Goal: Task Accomplishment & Management: Use online tool/utility

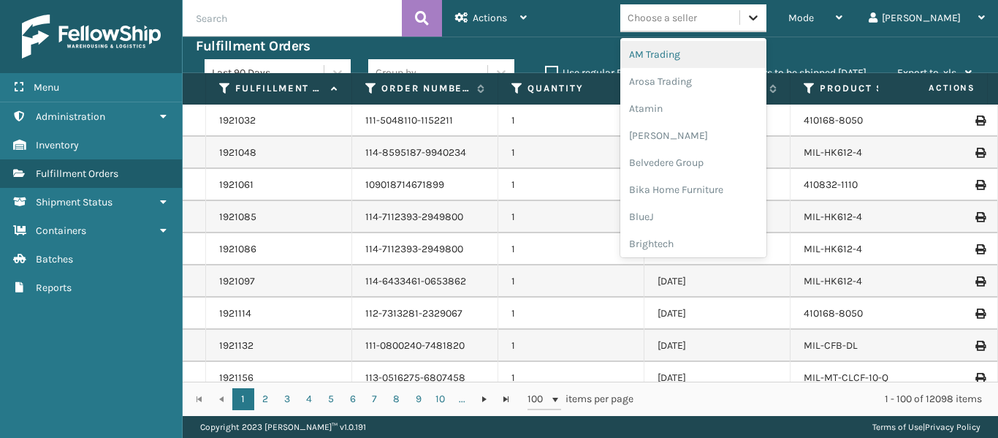
click at [761, 20] on icon at bounding box center [753, 17] width 15 height 15
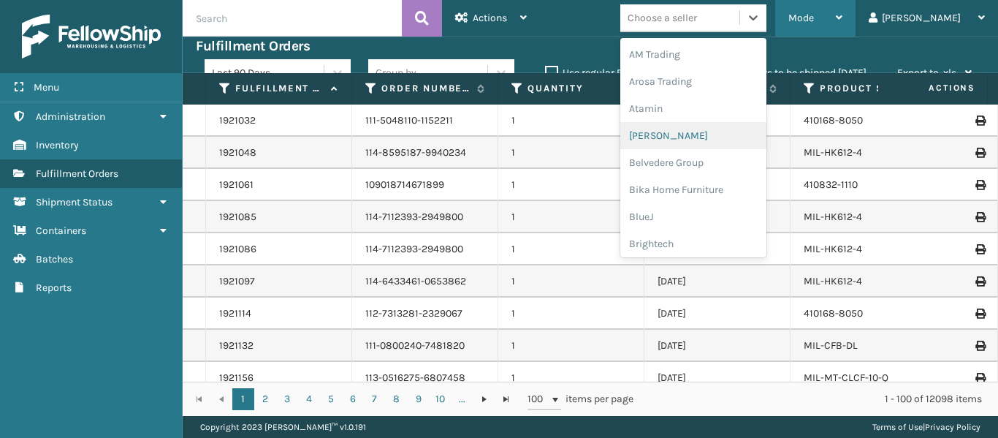
click at [843, 26] on div "Mode" at bounding box center [816, 18] width 54 height 37
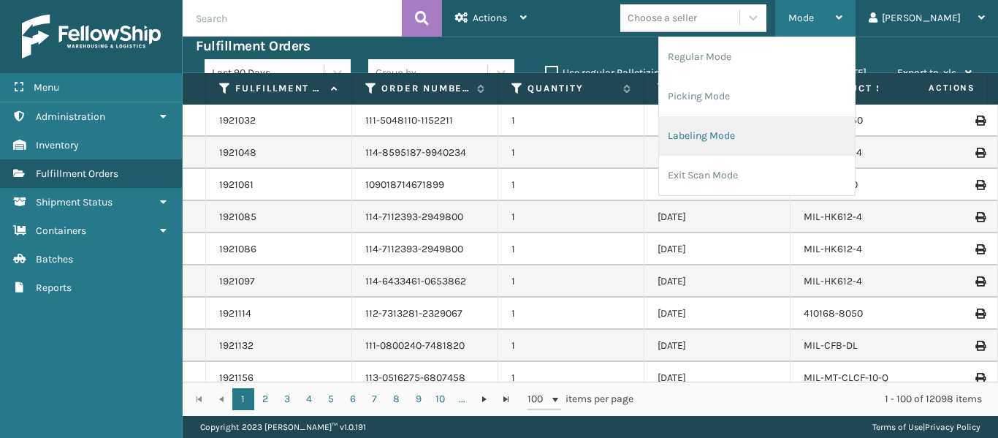
click at [769, 142] on li "Labeling Mode" at bounding box center [757, 135] width 196 height 39
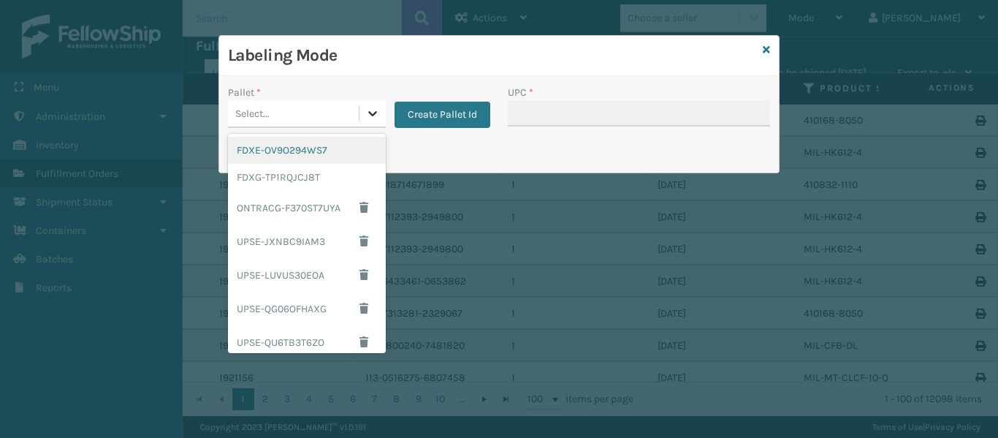
click at [367, 109] on icon at bounding box center [372, 113] width 15 height 15
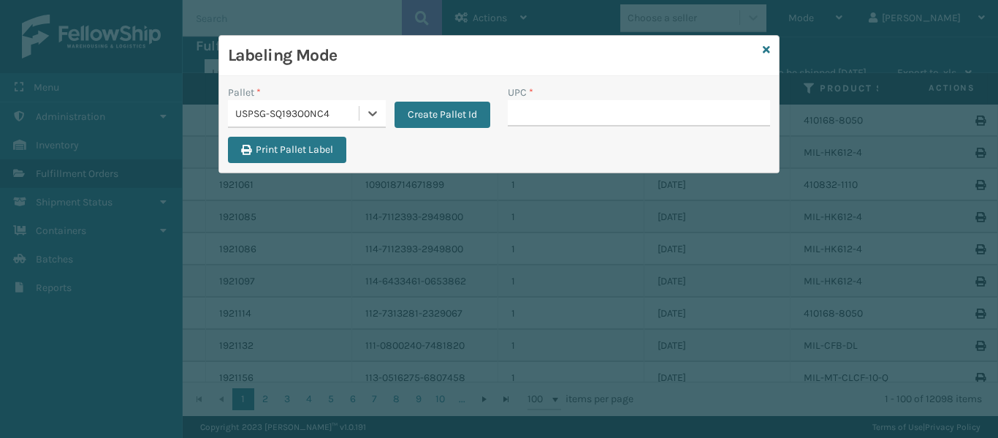
click at [352, 115] on div "USPSG-SQ193O0NC4" at bounding box center [297, 113] width 125 height 15
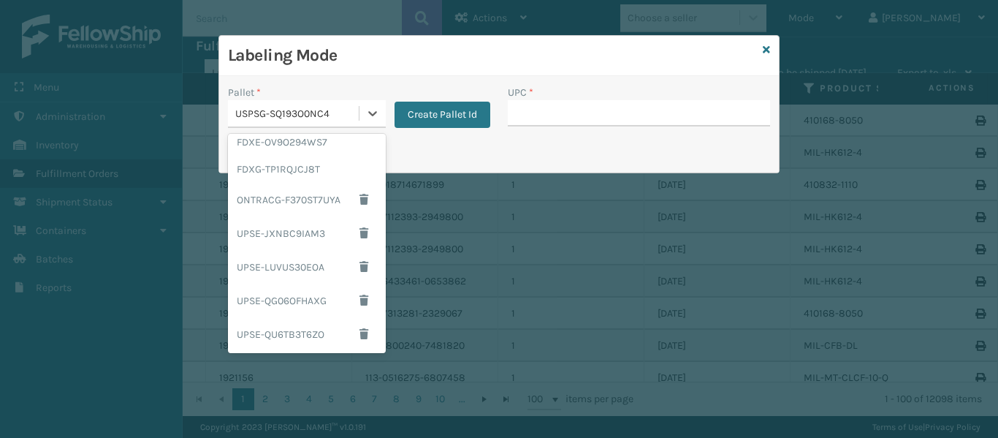
scroll to position [0, 0]
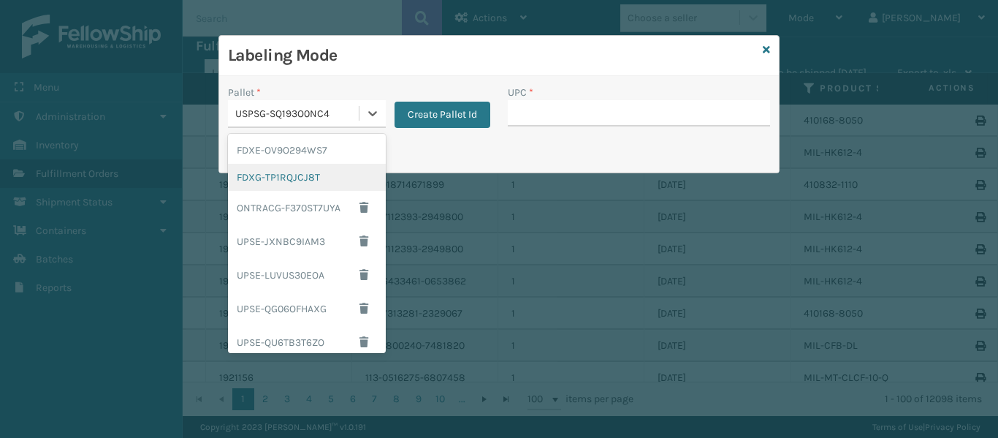
click at [322, 176] on div "FDXG-TP1RQJCJ8T" at bounding box center [307, 177] width 158 height 27
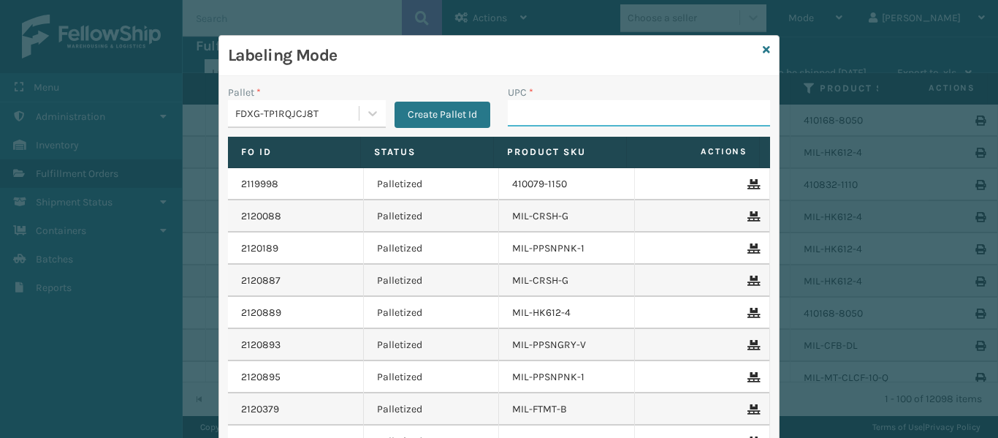
click at [535, 108] on input "UPC *" at bounding box center [639, 113] width 262 height 26
click at [763, 47] on icon at bounding box center [766, 50] width 7 height 10
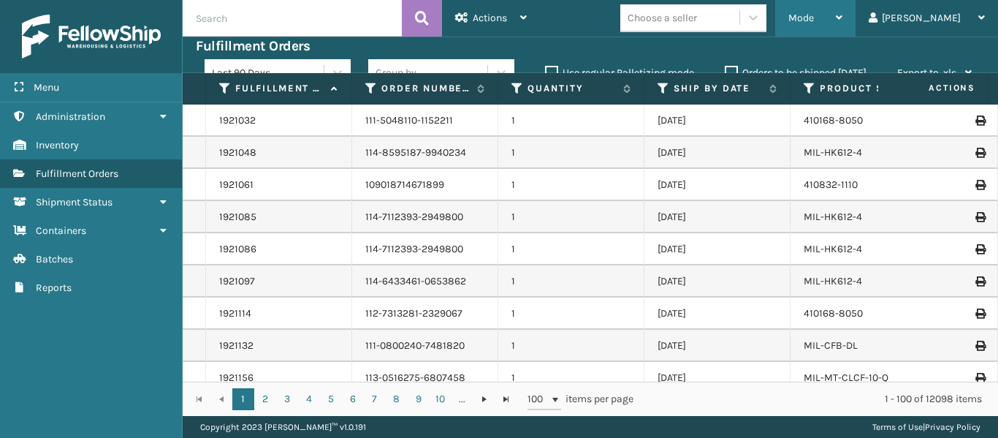
click at [843, 10] on div "Mode" at bounding box center [816, 18] width 54 height 37
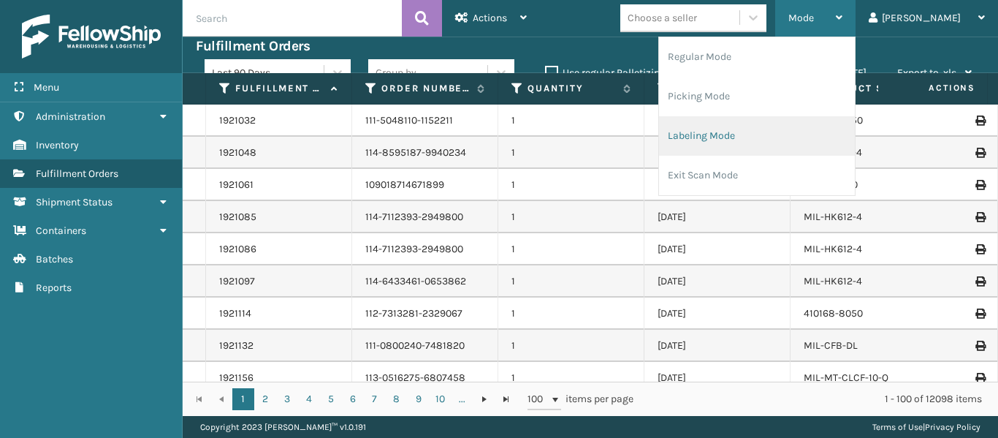
click at [775, 131] on li "Labeling Mode" at bounding box center [757, 135] width 196 height 39
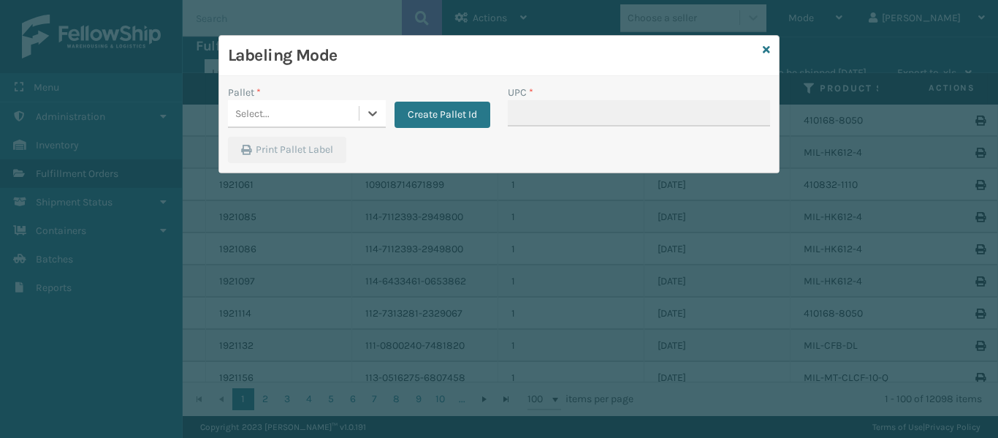
click at [335, 113] on div "Select..." at bounding box center [293, 114] width 131 height 24
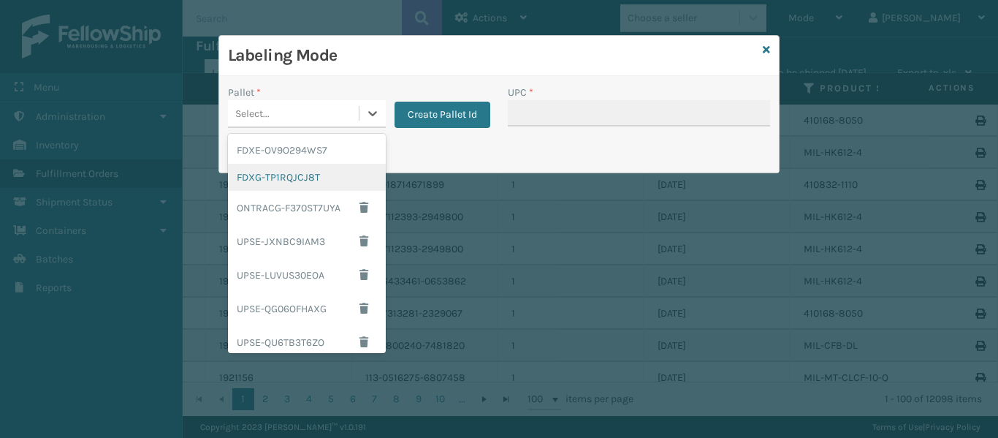
click at [299, 174] on div "FDXG-TP1RQJCJ8T" at bounding box center [307, 177] width 158 height 27
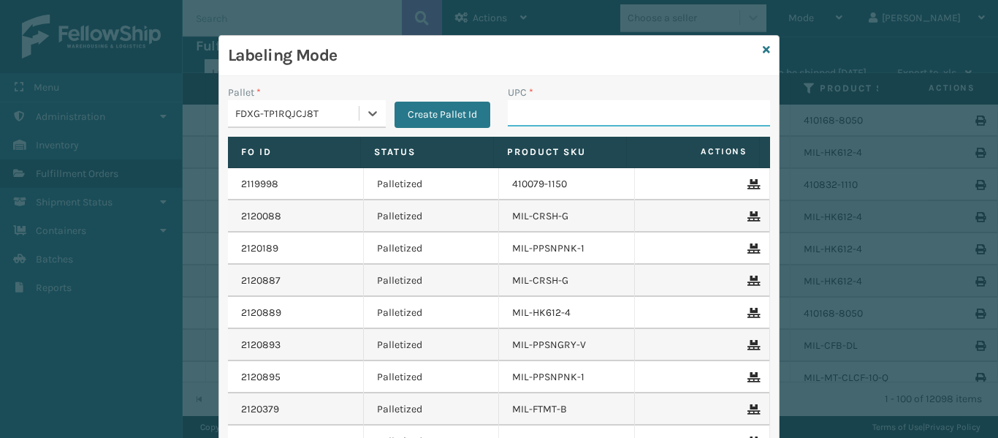
click at [524, 106] on input "UPC *" at bounding box center [639, 113] width 262 height 26
type input "84998601403"
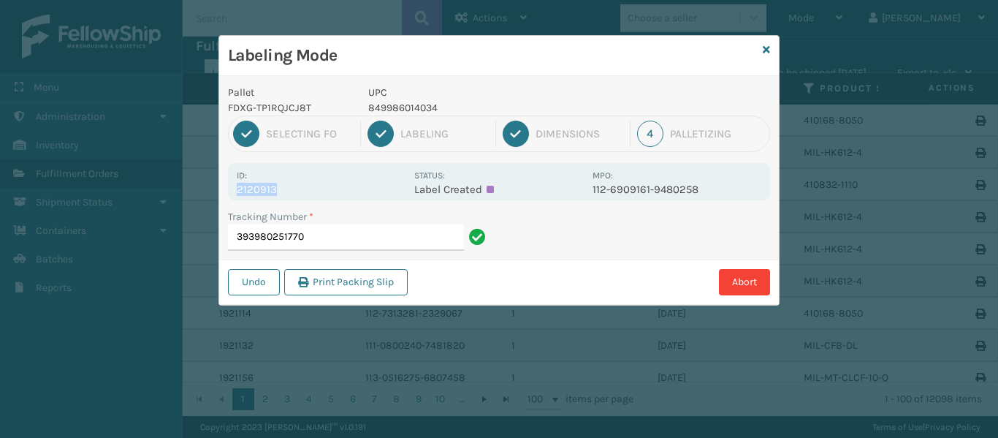
drag, startPoint x: 276, startPoint y: 187, endPoint x: 222, endPoint y: 190, distance: 53.4
click at [222, 190] on div "Pallet FDXG-TP1RQJCJ8T UPC 849986014034 1 Selecting FO 2 Labeling 3 Dimensions …" at bounding box center [499, 190] width 560 height 229
copy p "2120913"
click at [360, 240] on input "393980251770" at bounding box center [346, 237] width 236 height 26
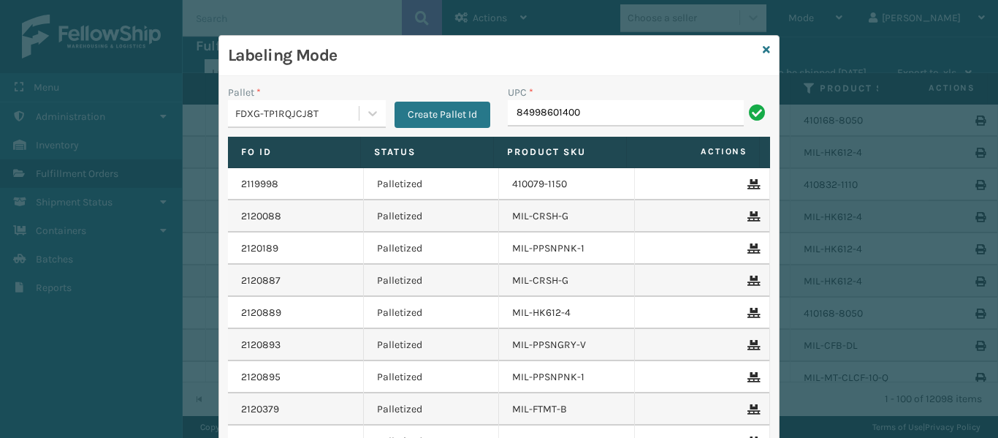
type input "849986014003"
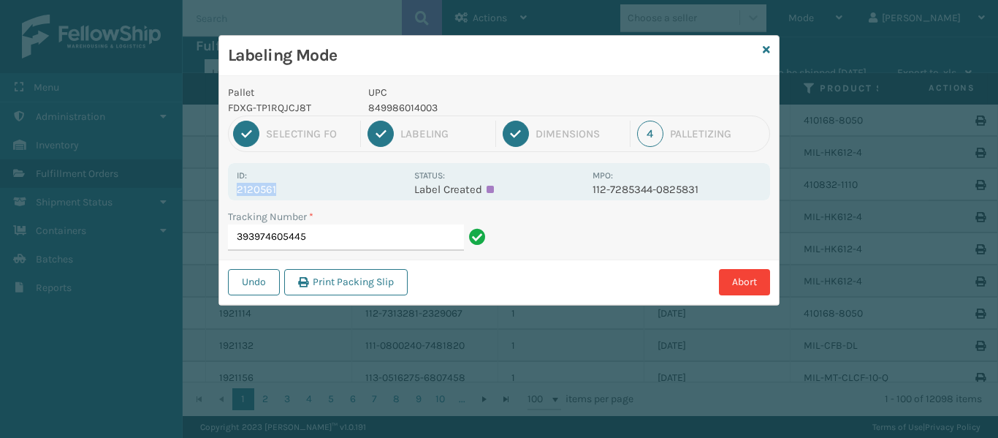
drag, startPoint x: 278, startPoint y: 189, endPoint x: 232, endPoint y: 192, distance: 46.1
click at [232, 192] on div "Id: 2120561 Status: Label Created MPO: 112-7285344-0825831" at bounding box center [499, 181] width 542 height 37
copy p "2120561"
click at [383, 240] on input "393974605445" at bounding box center [346, 237] width 236 height 26
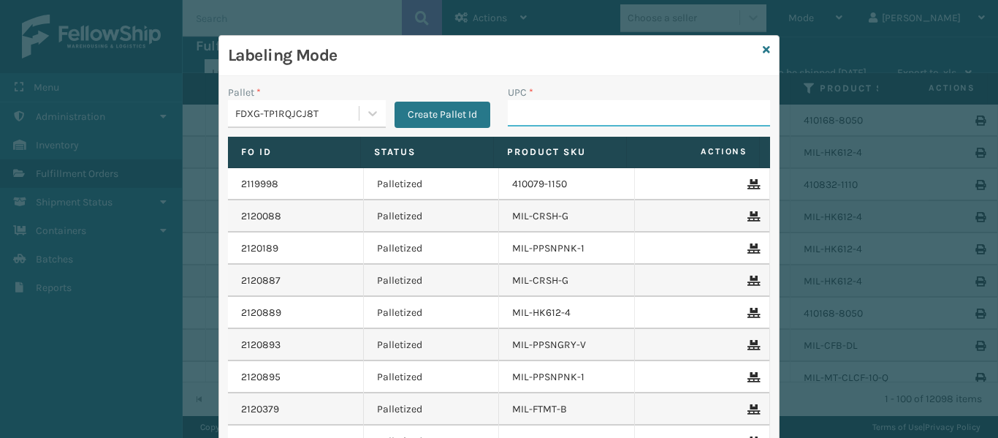
click at [510, 6] on div "Labeling Mode Pallet * FDXG-TP1RQJCJ8T Create Pallet Id UPC * Fo Id Status Prod…" at bounding box center [499, 219] width 998 height 438
click at [584, 111] on input "UPC *" at bounding box center [639, 113] width 262 height 26
type input "84098512585"
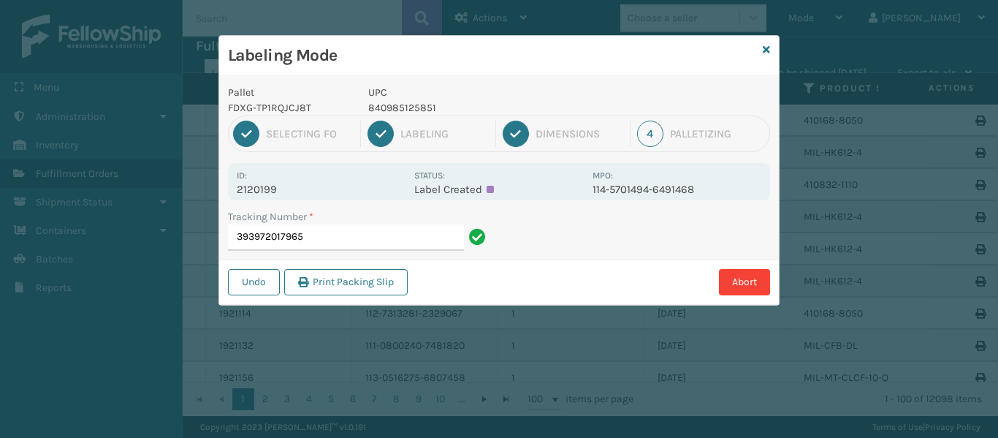
click at [305, 189] on p "2120199" at bounding box center [321, 189] width 169 height 13
click at [281, 191] on p "2120199" at bounding box center [321, 189] width 169 height 13
click at [265, 190] on p "2120199" at bounding box center [321, 189] width 169 height 13
click at [272, 180] on div "Id: 2120199" at bounding box center [321, 181] width 169 height 29
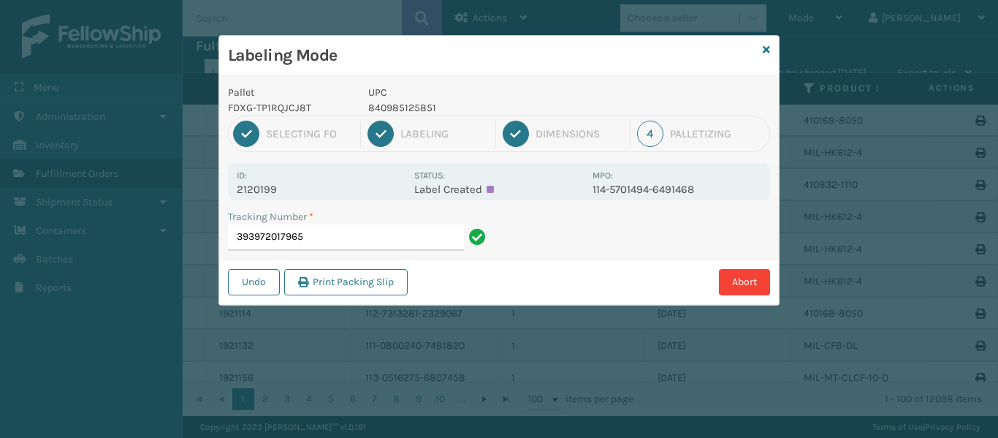
click at [267, 189] on p "2120199" at bounding box center [321, 189] width 169 height 13
drag, startPoint x: 286, startPoint y: 192, endPoint x: 219, endPoint y: 197, distance: 68.2
click at [219, 197] on div "Labeling Mode Pallet FDXG-TP1RQJCJ8T UPC 840985125851 1 Selecting FO 2 Labeling…" at bounding box center [499, 170] width 561 height 270
copy p "2120199"
click at [336, 243] on input "393972017965" at bounding box center [346, 237] width 236 height 26
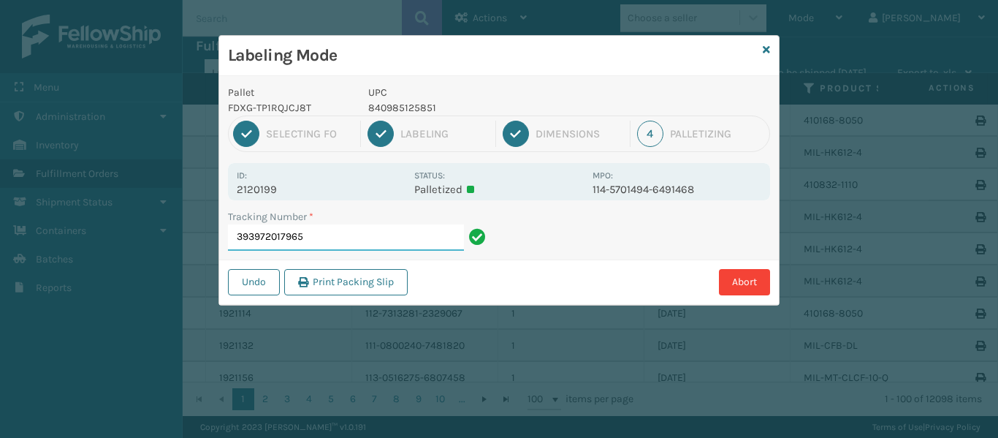
click at [336, 243] on input "393972017965" at bounding box center [346, 237] width 236 height 26
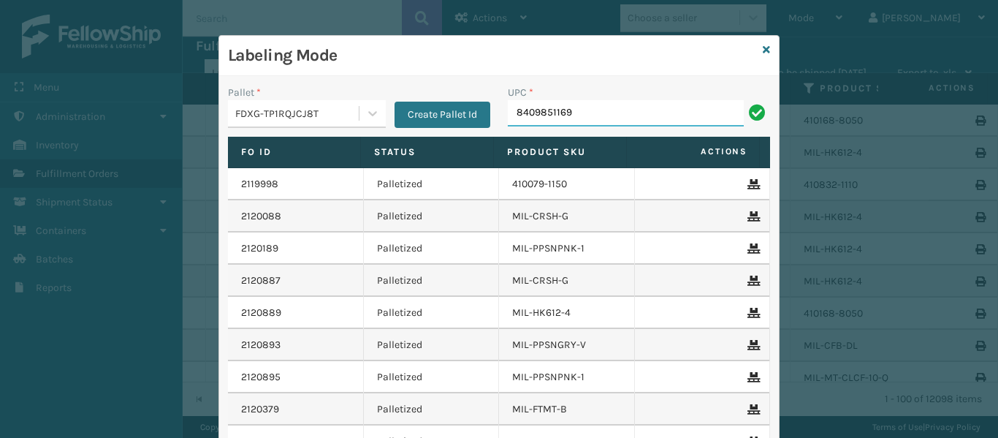
type input "84098511696"
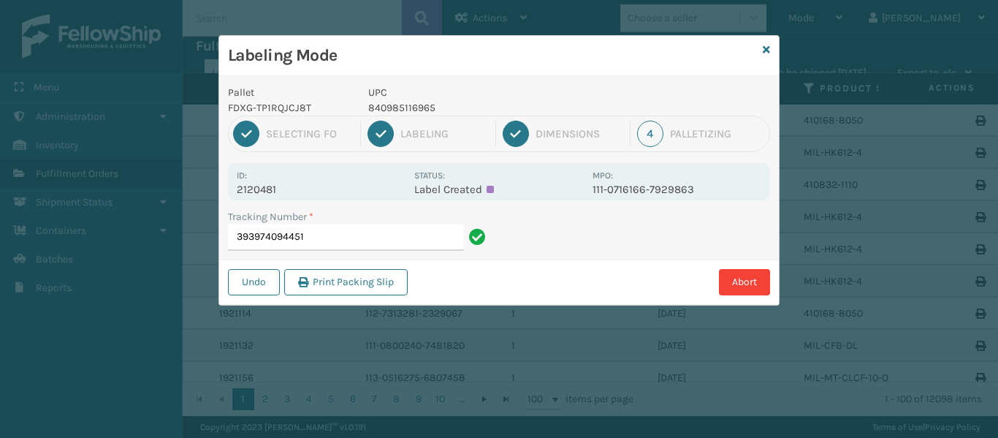
drag, startPoint x: 290, startPoint y: 183, endPoint x: 282, endPoint y: 189, distance: 9.5
click at [282, 189] on p "2120481" at bounding box center [321, 189] width 169 height 13
drag, startPoint x: 282, startPoint y: 189, endPoint x: 223, endPoint y: 198, distance: 59.8
click at [223, 198] on div "Pallet FDXG-TP1RQJCJ8T UPC 840985116965 1 Selecting FO 2 Labeling 3 Dimensions …" at bounding box center [499, 190] width 560 height 229
copy p "2120481"
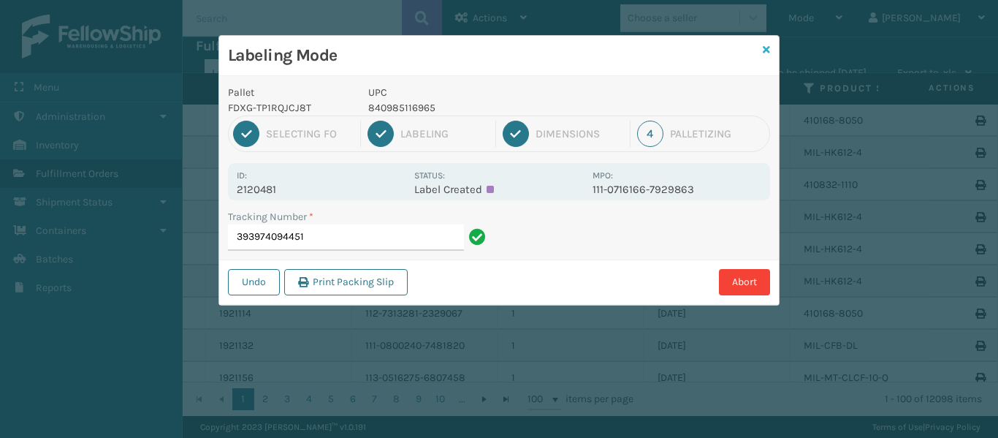
click at [767, 45] on icon at bounding box center [766, 50] width 7 height 10
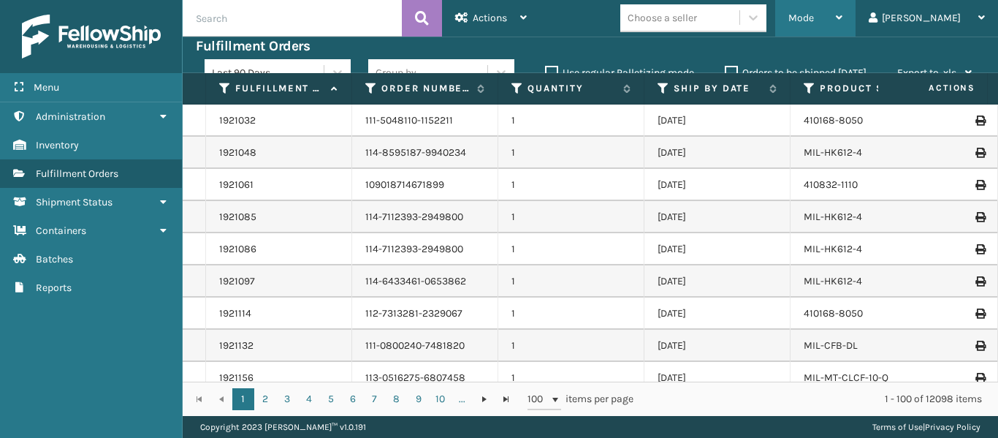
click at [814, 23] on span "Mode" at bounding box center [802, 18] width 26 height 12
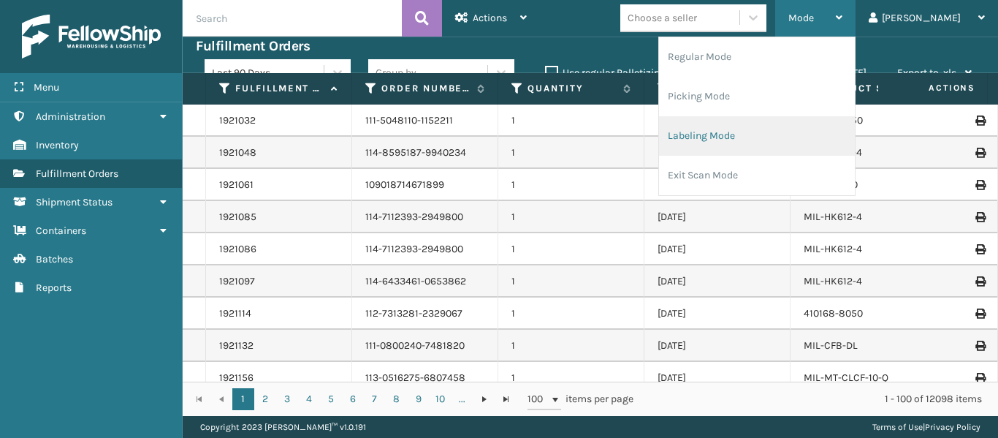
click at [748, 140] on li "Labeling Mode" at bounding box center [757, 135] width 196 height 39
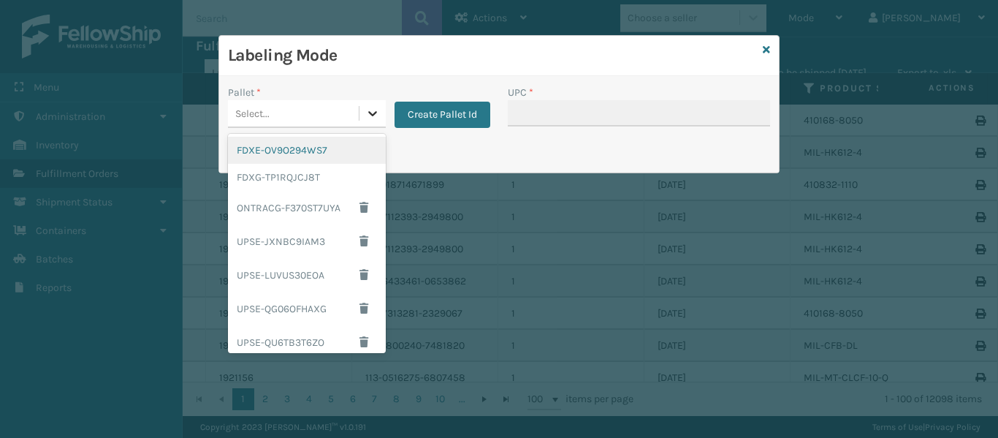
click at [368, 121] on div at bounding box center [373, 113] width 26 height 26
click at [304, 177] on div "FDXG-TP1RQJCJ8T" at bounding box center [307, 177] width 158 height 27
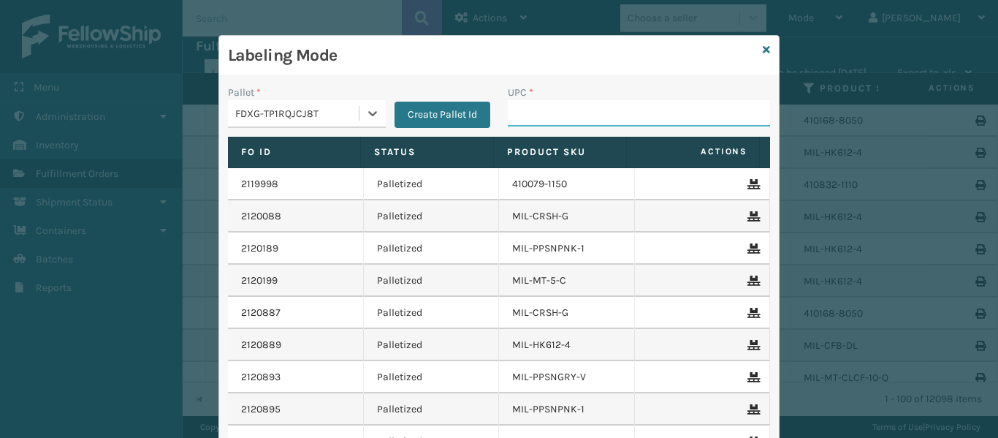
click at [529, 118] on input "UPC *" at bounding box center [639, 113] width 262 height 26
type input "84098511696"
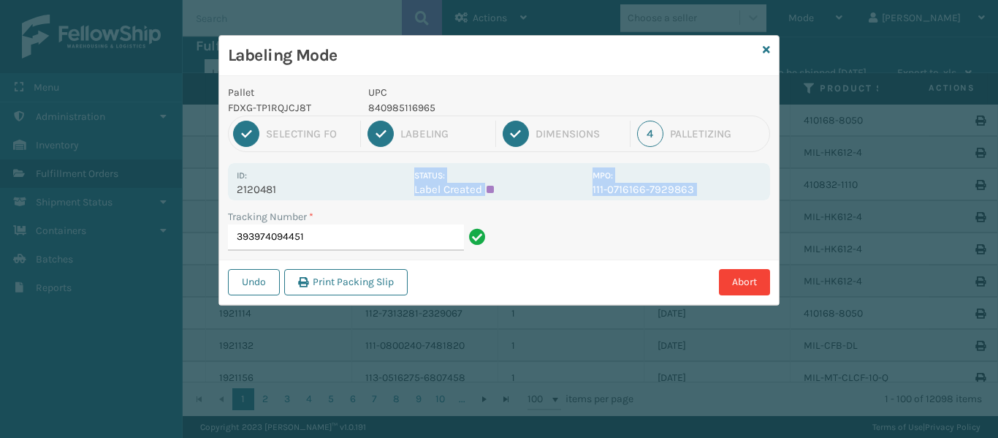
drag, startPoint x: 280, startPoint y: 189, endPoint x: 219, endPoint y: 204, distance: 63.1
click at [219, 204] on div "Labeling Mode Pallet FDXG-TP1RQJCJ8T UPC 840985116965 1 Selecting FO 2 Labeling…" at bounding box center [499, 170] width 561 height 270
drag, startPoint x: 291, startPoint y: 190, endPoint x: 280, endPoint y: 191, distance: 11.0
click at [289, 190] on p "2120481" at bounding box center [321, 189] width 169 height 13
click at [350, 181] on div "Id: 2120481" at bounding box center [321, 181] width 169 height 29
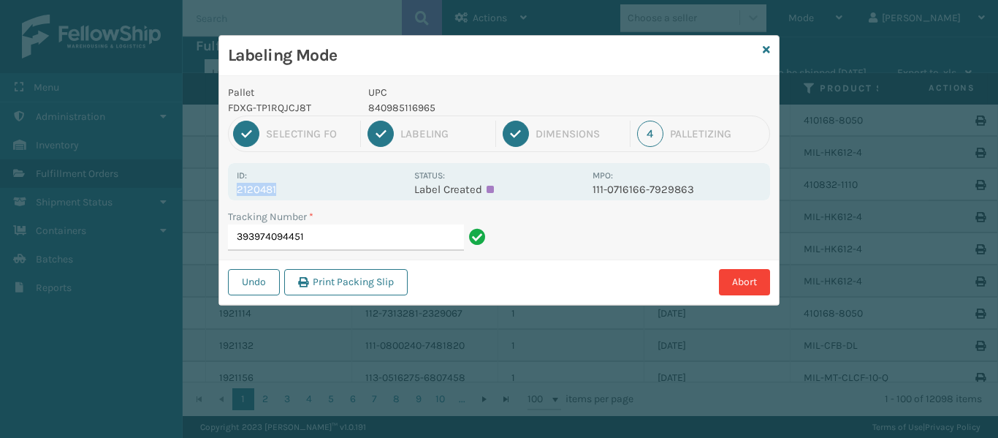
drag, startPoint x: 286, startPoint y: 191, endPoint x: 238, endPoint y: 189, distance: 48.3
click at [238, 189] on p "2120481" at bounding box center [321, 189] width 169 height 13
copy p "2120481"
click at [374, 236] on input "393974094451" at bounding box center [346, 237] width 236 height 26
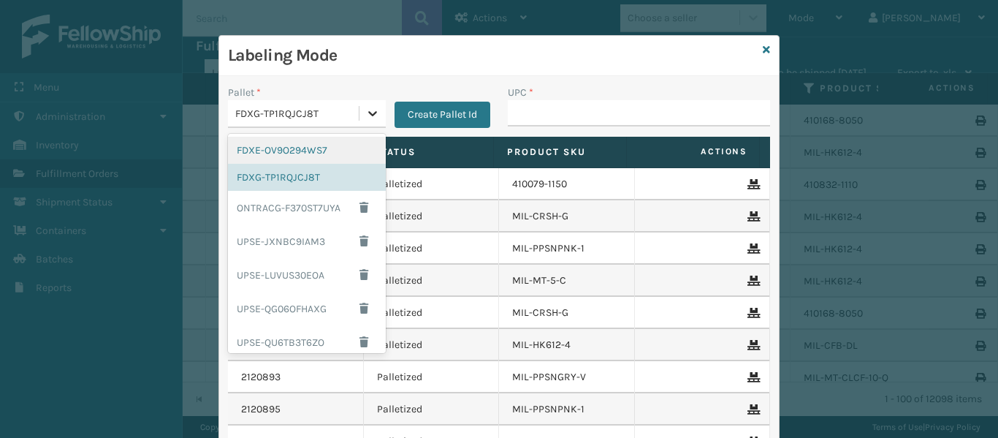
click at [368, 115] on icon at bounding box center [372, 113] width 9 height 5
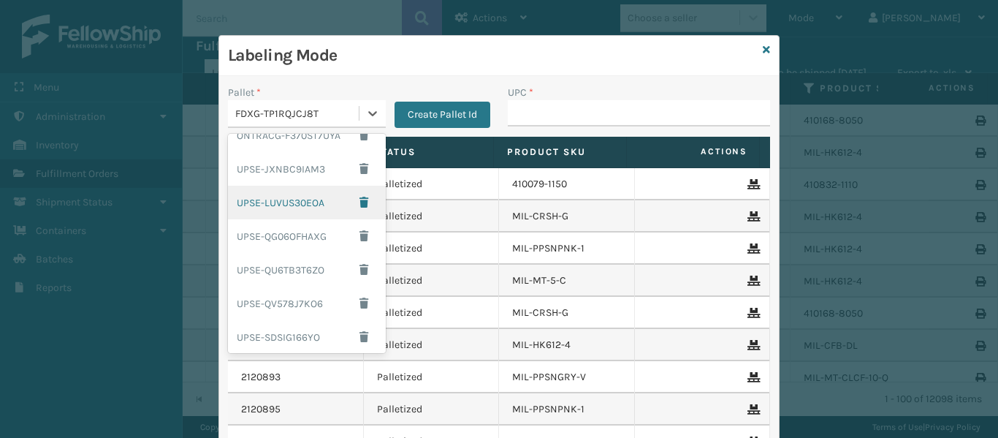
scroll to position [145, 0]
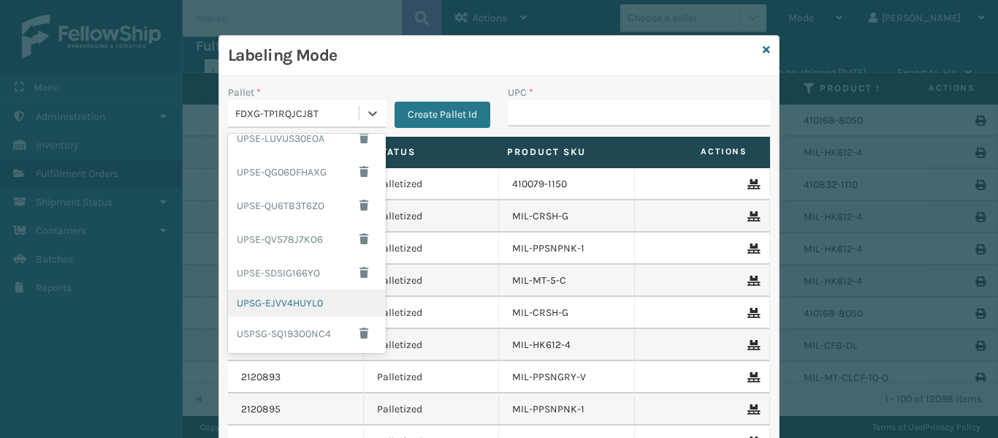
click at [246, 305] on div "UPSG-EJVV4HUYL0" at bounding box center [307, 302] width 158 height 27
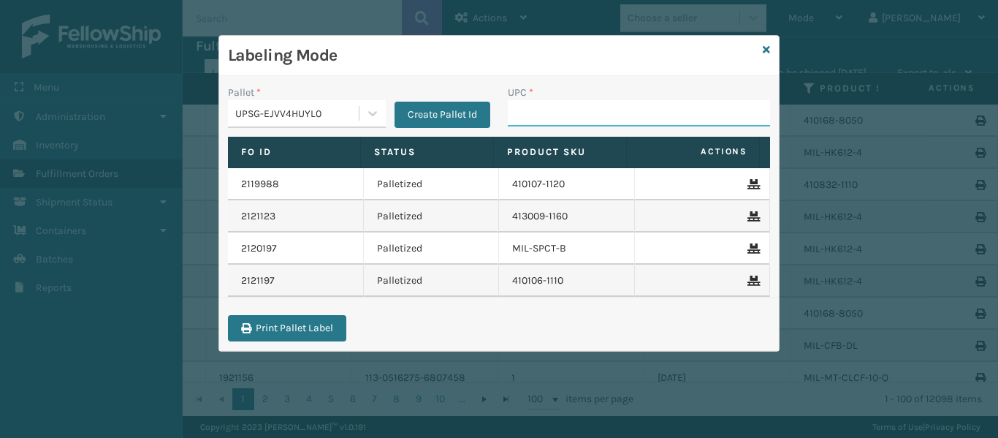
click at [585, 117] on input "UPC *" at bounding box center [639, 113] width 262 height 26
type input "849986012702"
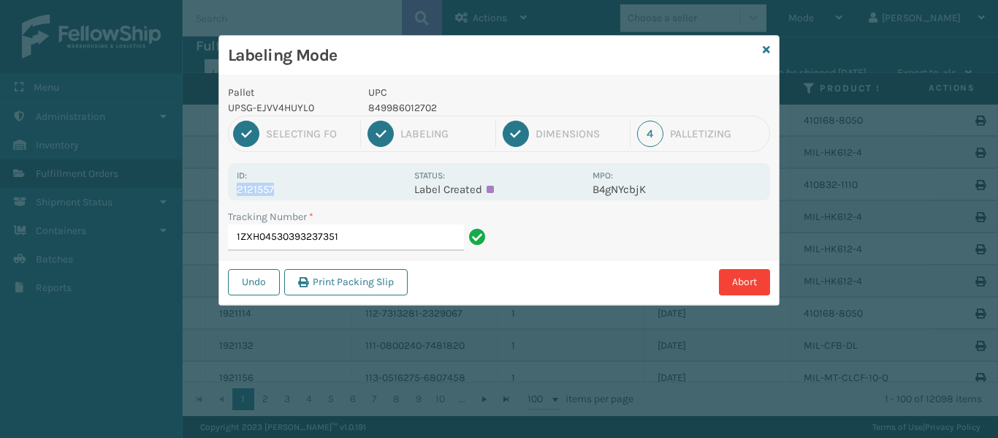
drag, startPoint x: 296, startPoint y: 191, endPoint x: 228, endPoint y: 194, distance: 68.0
click at [228, 194] on div "Id: 2121557 Status: Label Created MPO: B4gNYcbjK" at bounding box center [499, 181] width 542 height 37
click at [371, 234] on input "1ZXH04530393237351" at bounding box center [346, 237] width 236 height 26
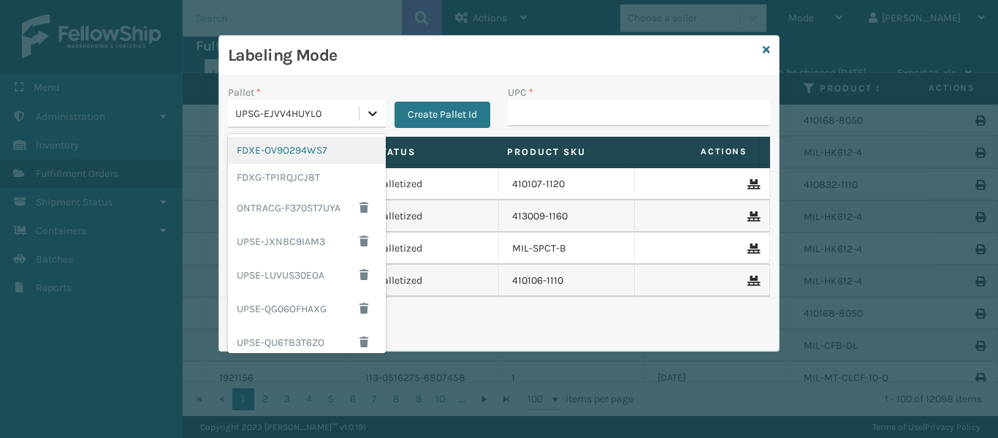
click at [376, 110] on icon at bounding box center [372, 113] width 15 height 15
click at [288, 175] on div "FDXG-TP1RQJCJ8T" at bounding box center [307, 177] width 158 height 27
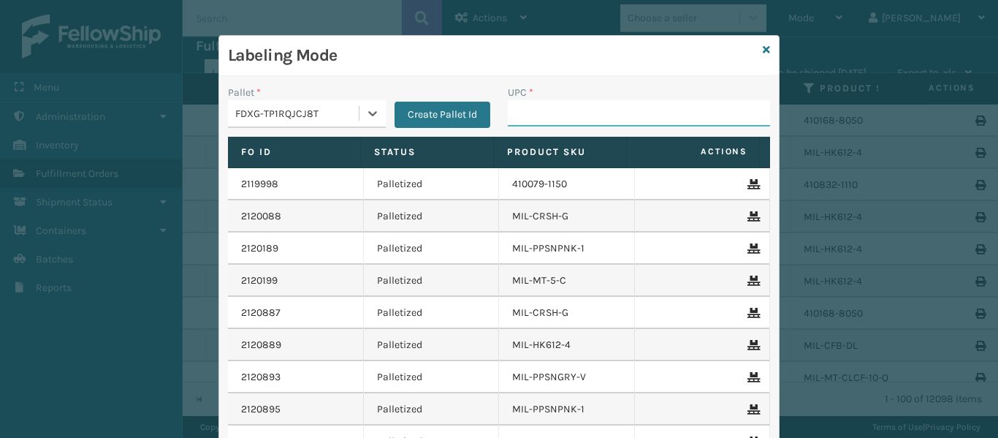
click at [532, 118] on input "UPC *" at bounding box center [639, 113] width 262 height 26
type input "840985116965"
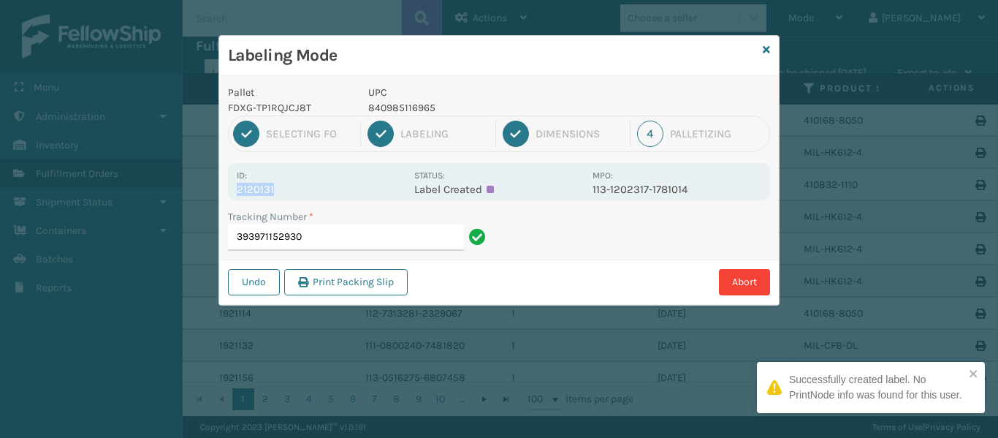
drag, startPoint x: 314, startPoint y: 189, endPoint x: 218, endPoint y: 183, distance: 96.7
click at [218, 183] on div "Labeling Mode Pallet FDXG-TP1RQJCJ8T UPC 840985116965 1 Selecting FO 2 Labeling…" at bounding box center [499, 219] width 998 height 438
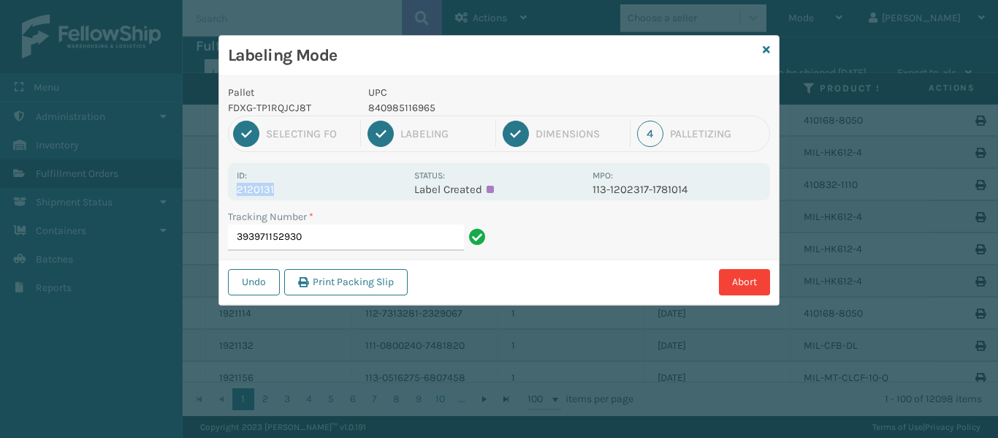
copy p "2120131"
click at [344, 238] on input "393971152930" at bounding box center [346, 237] width 236 height 26
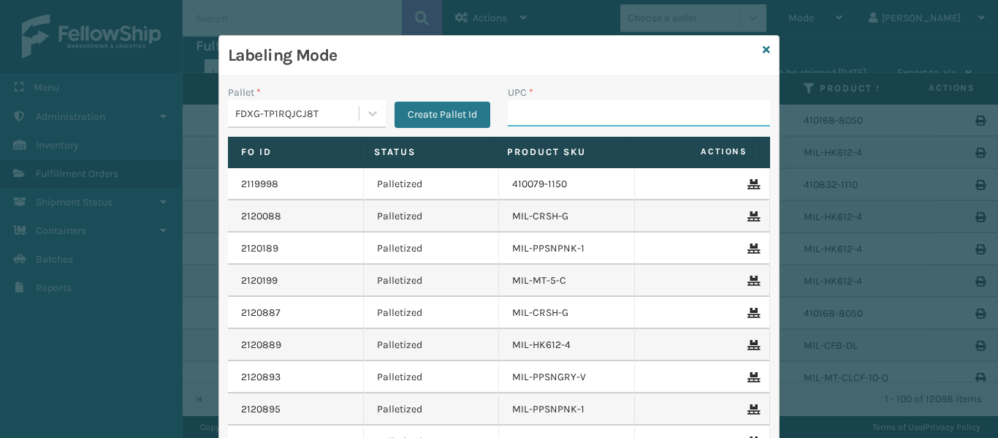
click at [572, 115] on input "UPC *" at bounding box center [639, 113] width 262 height 26
type input "8409851180"
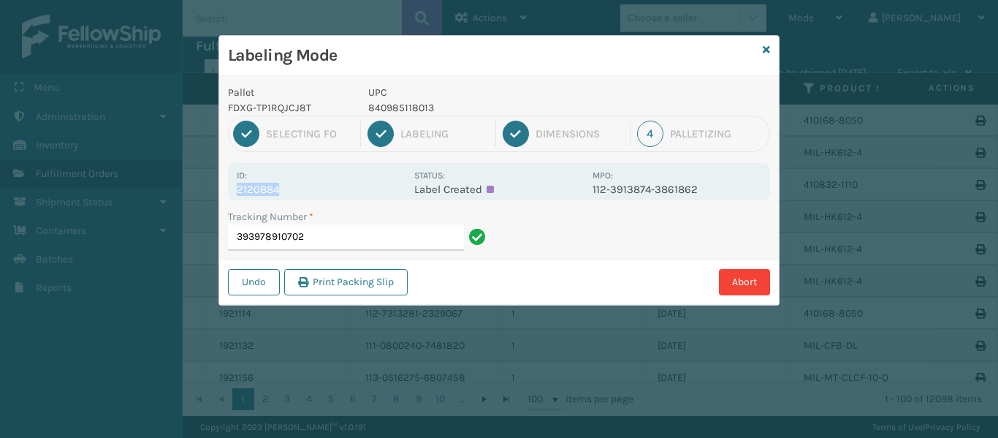
drag, startPoint x: 312, startPoint y: 189, endPoint x: 227, endPoint y: 194, distance: 85.6
click at [227, 194] on div "Pallet FDXG-TP1RQJCJ8T UPC 840985118013 1 Selecting FO 2 Labeling 3 Dimensions …" at bounding box center [499, 190] width 560 height 229
copy p "2120884"
click at [354, 232] on input "393978910702" at bounding box center [346, 237] width 236 height 26
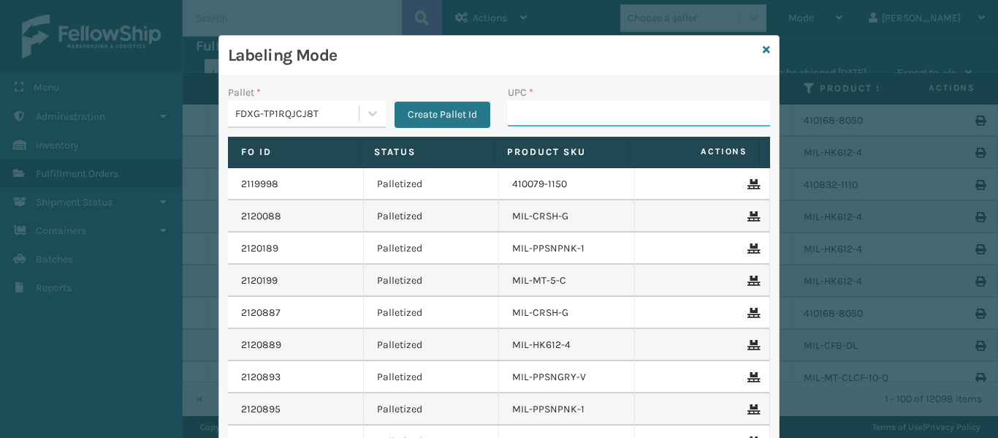
click at [599, 114] on input "UPC *" at bounding box center [639, 113] width 262 height 26
type input "840985118013"
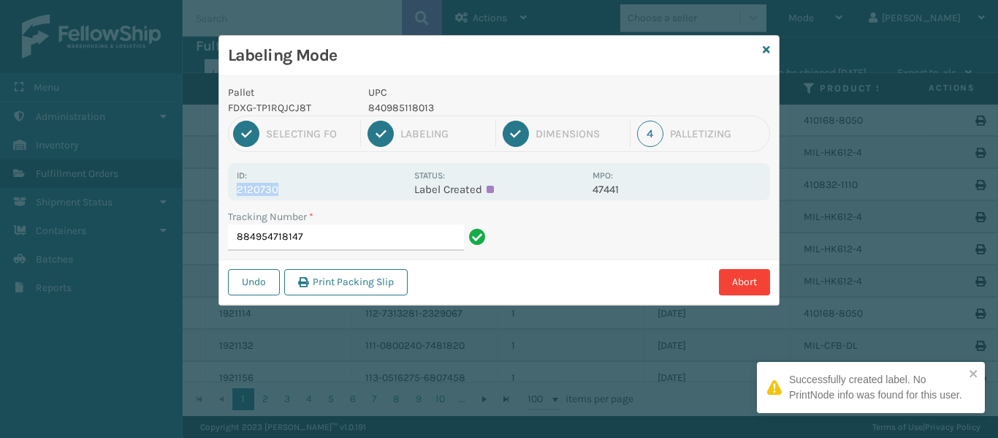
drag, startPoint x: 304, startPoint y: 184, endPoint x: 228, endPoint y: 188, distance: 76.1
click at [228, 188] on div "Id: 2120730 Status: Label Created MPO: 47441" at bounding box center [499, 181] width 542 height 37
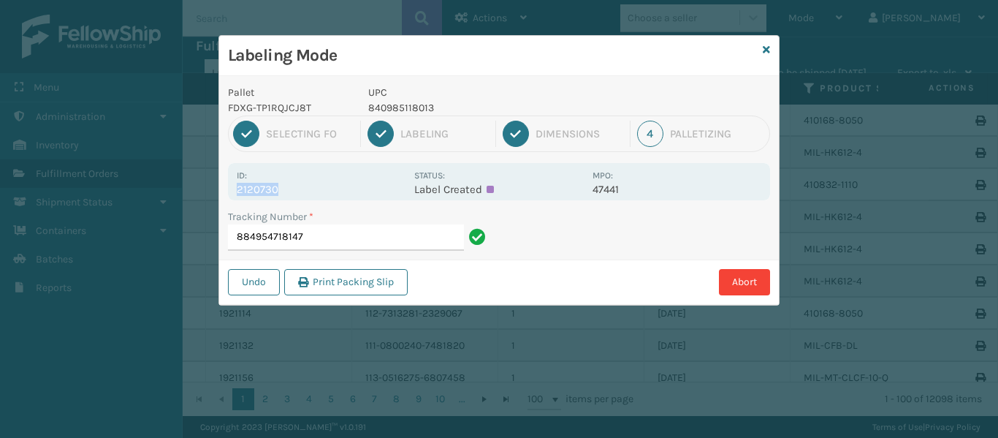
copy p "2120730"
click at [320, 237] on input "884954718147" at bounding box center [346, 237] width 236 height 26
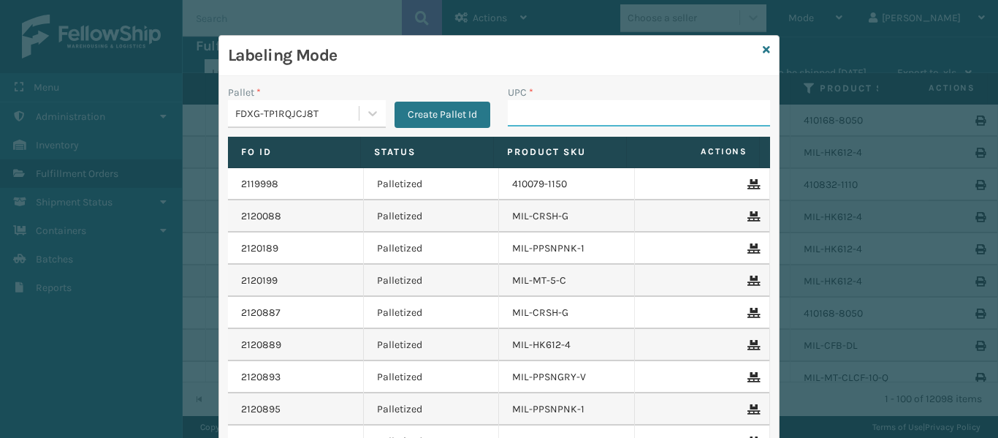
drag, startPoint x: 580, startPoint y: 109, endPoint x: 590, endPoint y: 109, distance: 9.5
click at [588, 109] on input "UPC *" at bounding box center [639, 113] width 262 height 26
type input "8048794862"
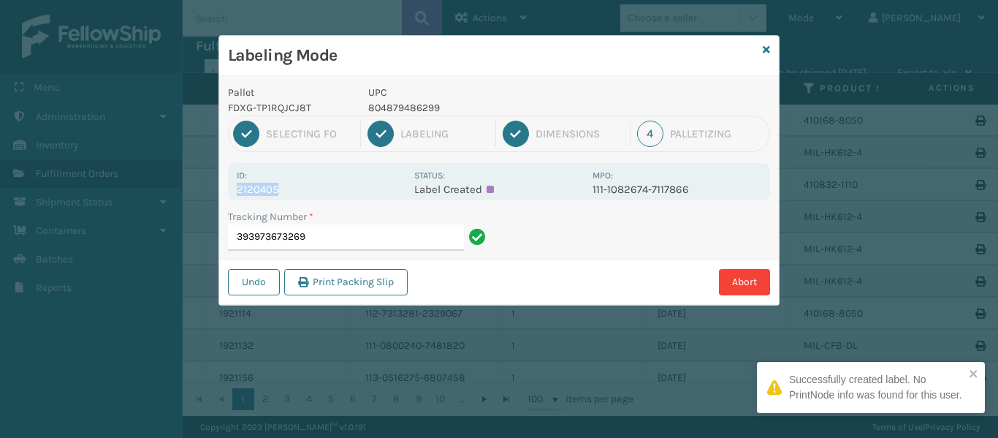
drag, startPoint x: 324, startPoint y: 190, endPoint x: 230, endPoint y: 178, distance: 94.4
click at [224, 182] on div "Pallet FDXG-TP1RQJCJ8T UPC 804879486299 1 Selecting FO 2 Labeling 3 Dimensions …" at bounding box center [499, 190] width 560 height 229
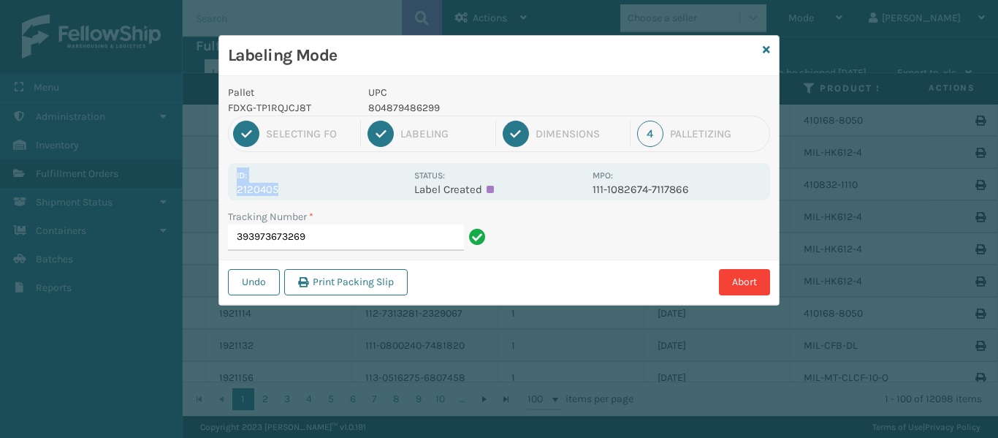
click at [333, 197] on div "Id: 2120405 Status: Label Created MPO: 111-1082674-7117866" at bounding box center [499, 181] width 542 height 37
drag, startPoint x: 290, startPoint y: 190, endPoint x: 234, endPoint y: 194, distance: 56.4
click at [234, 194] on div "Id: 2120405 Status: Label Created MPO: 111-1082674-7117866" at bounding box center [499, 181] width 542 height 37
copy p "2120405"
click at [350, 237] on input "393973673269" at bounding box center [346, 237] width 236 height 26
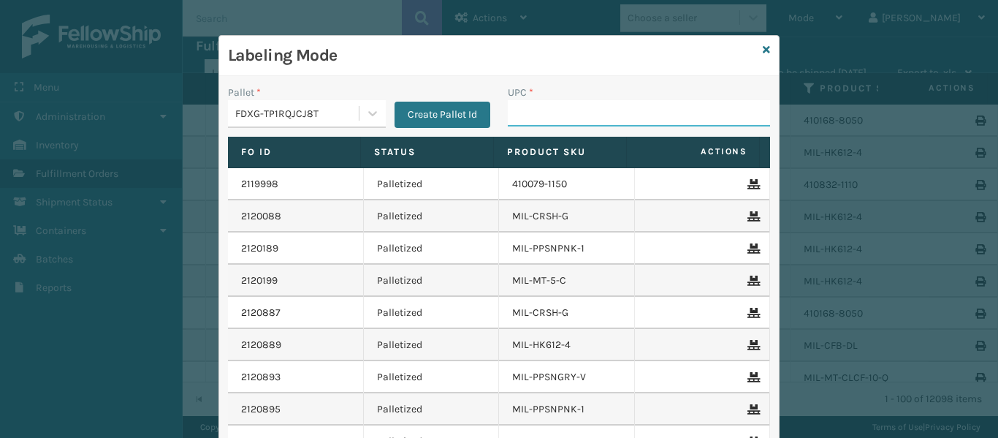
click at [541, 118] on input "UPC *" at bounding box center [639, 113] width 262 height 26
type input "804879486305"
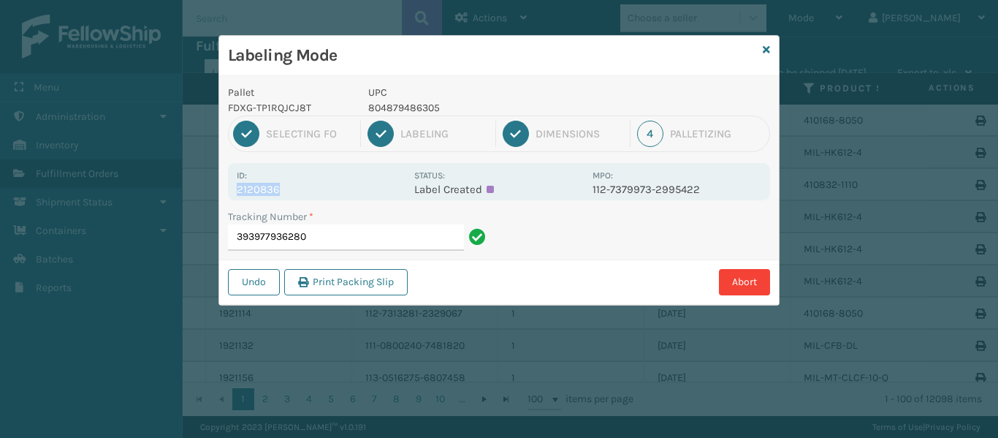
drag, startPoint x: 295, startPoint y: 186, endPoint x: 223, endPoint y: 197, distance: 72.4
click at [224, 197] on div "Pallet FDXG-TP1RQJCJ8T UPC 804879486305 1 Selecting FO 2 Labeling 3 Dimensions …" at bounding box center [499, 190] width 560 height 229
copy p "2120836"
click at [415, 241] on input "393977936280" at bounding box center [346, 237] width 236 height 26
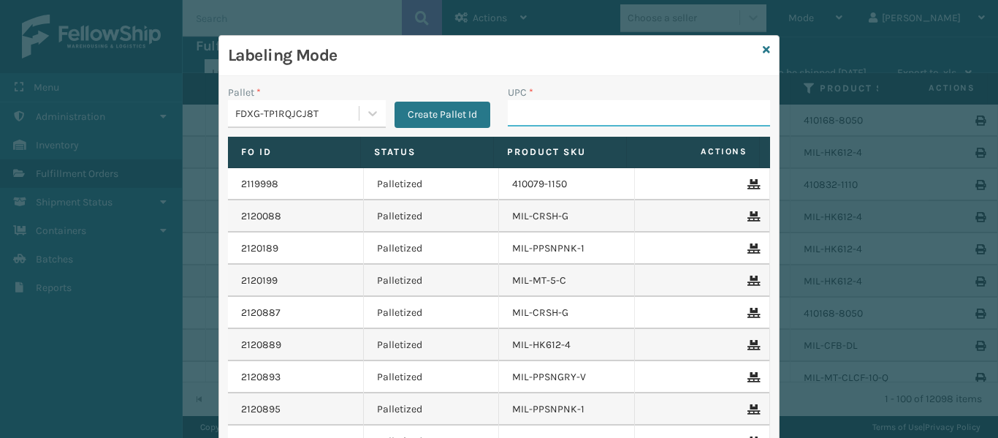
drag, startPoint x: 531, startPoint y: 116, endPoint x: 523, endPoint y: 115, distance: 8.1
click at [531, 116] on input "UPC *" at bounding box center [639, 113] width 262 height 26
type input "804879486305"
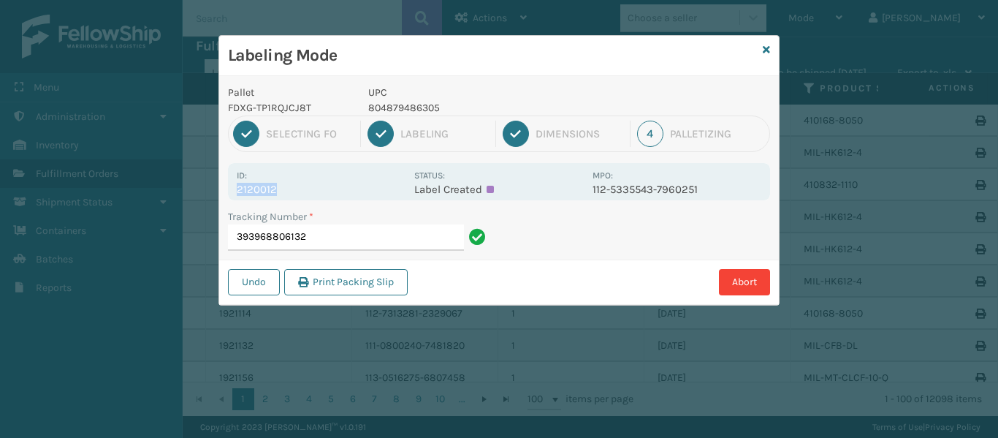
drag, startPoint x: 274, startPoint y: 186, endPoint x: 213, endPoint y: 183, distance: 61.4
click at [215, 188] on div "Labeling Mode Pallet FDXG-TP1RQJCJ8T UPC 804879486305 1 Selecting FO 2 Labeling…" at bounding box center [499, 219] width 998 height 438
click at [364, 231] on input "393968806132" at bounding box center [346, 237] width 236 height 26
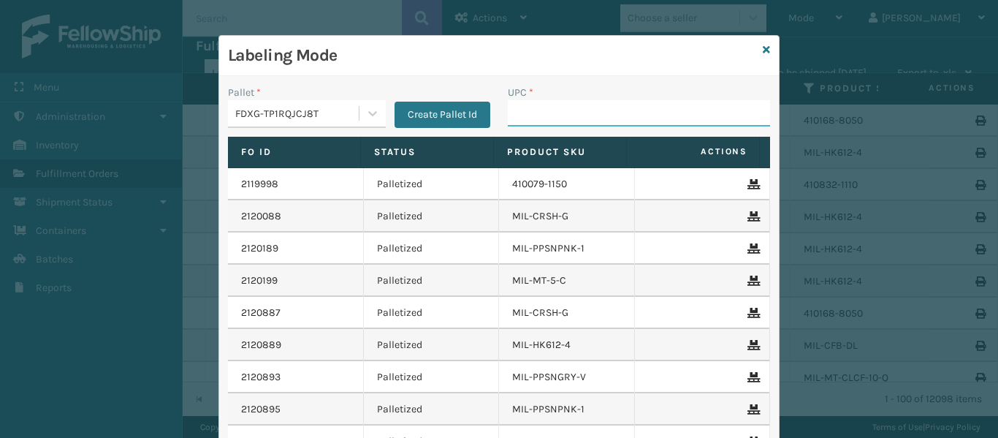
click at [556, 118] on input "UPC *" at bounding box center [639, 113] width 262 height 26
type input "8409851169"
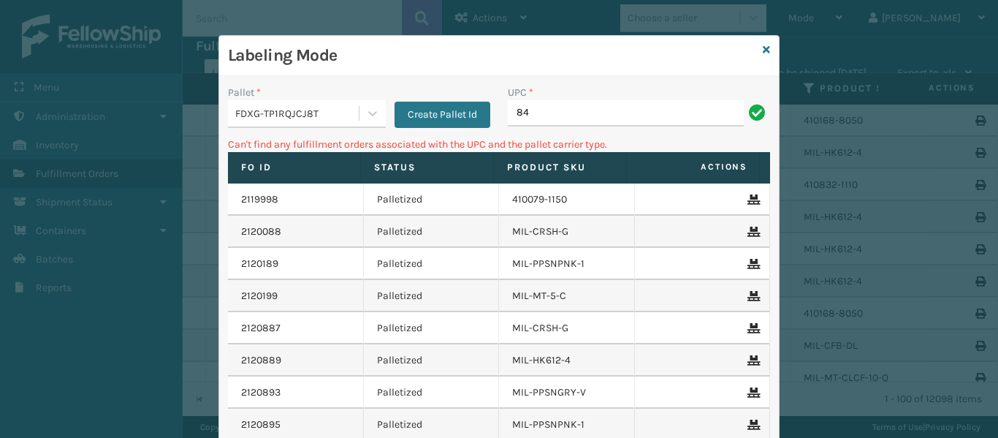
type input "8"
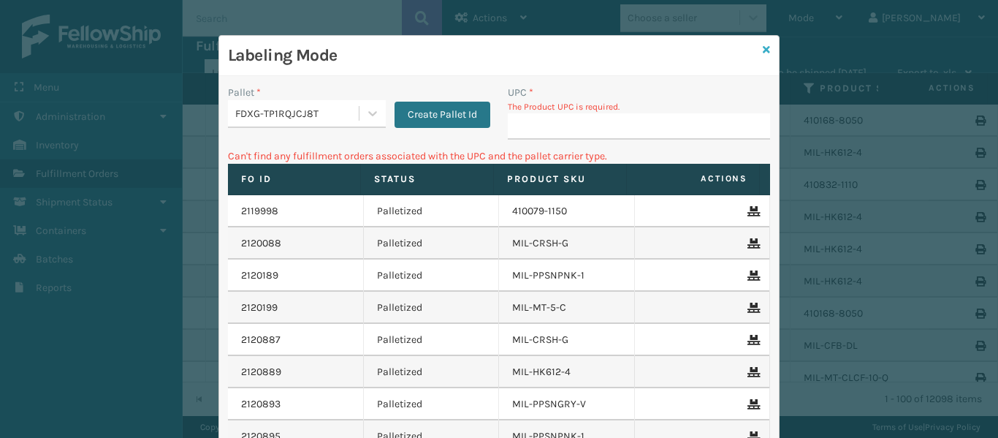
click at [763, 50] on icon at bounding box center [766, 50] width 7 height 10
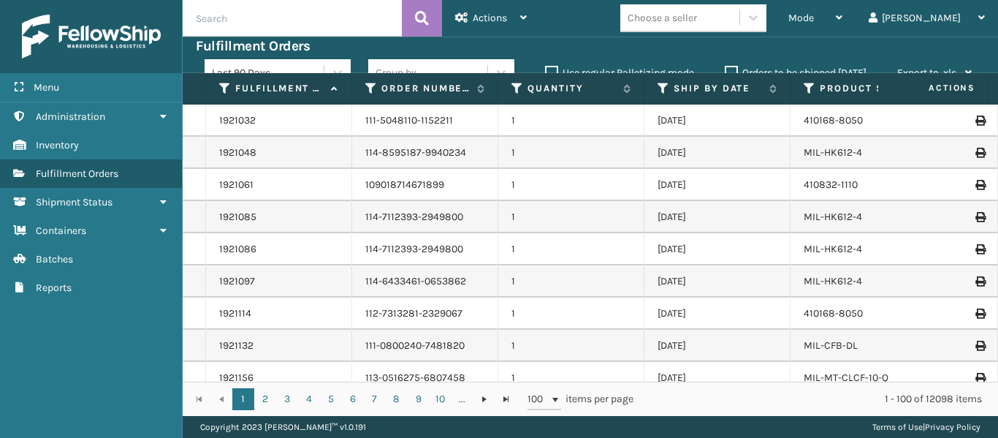
click at [814, 20] on span "Mode" at bounding box center [802, 18] width 26 height 12
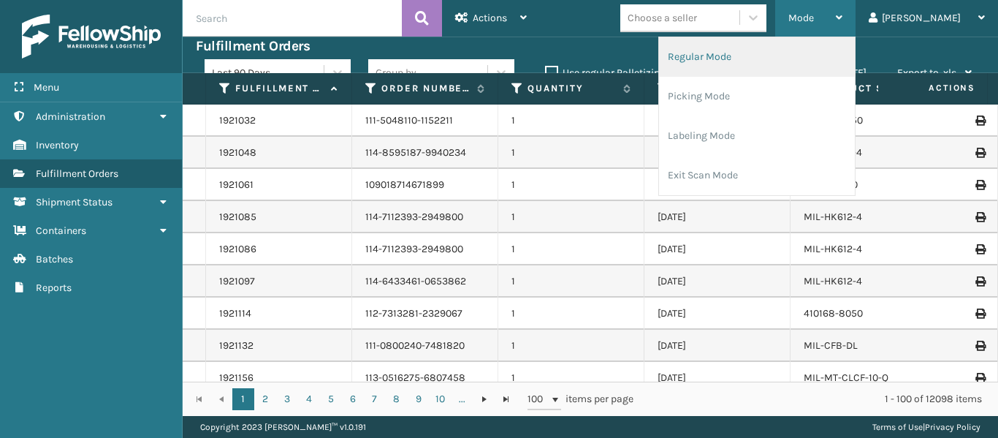
click at [814, 46] on li "Regular Mode" at bounding box center [757, 56] width 196 height 39
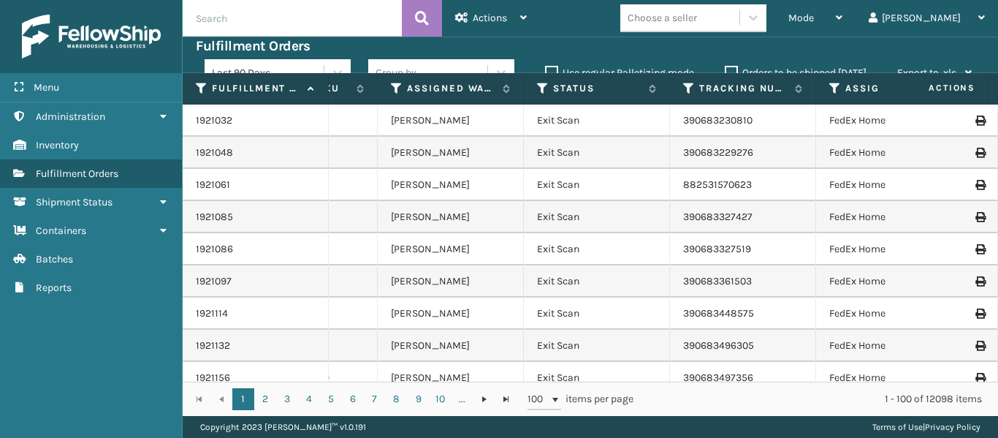
scroll to position [0, 0]
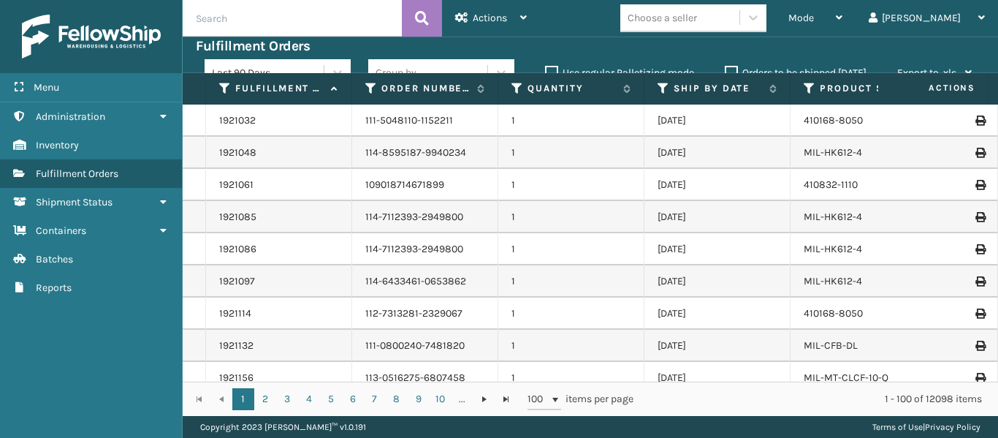
click at [732, 68] on label "Orders to be shipped [DATE]" at bounding box center [796, 73] width 142 height 12
click at [726, 68] on input "Orders to be shipped [DATE]" at bounding box center [725, 69] width 1 height 10
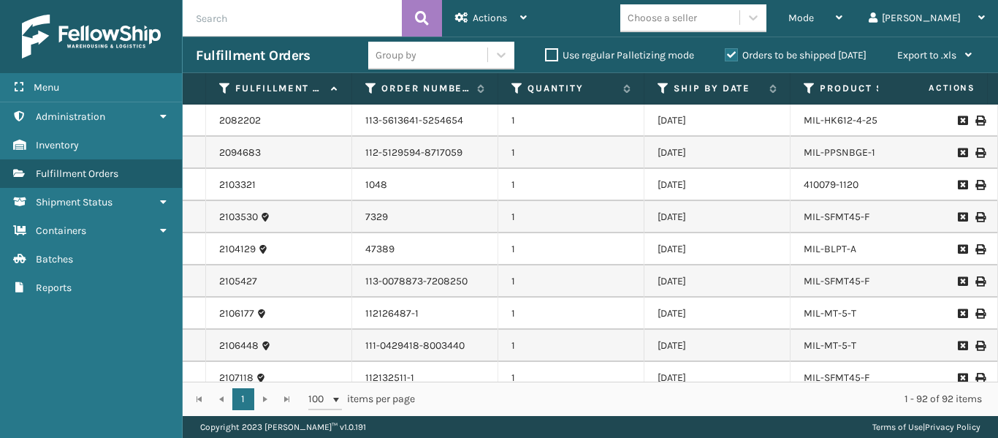
scroll to position [0, 183]
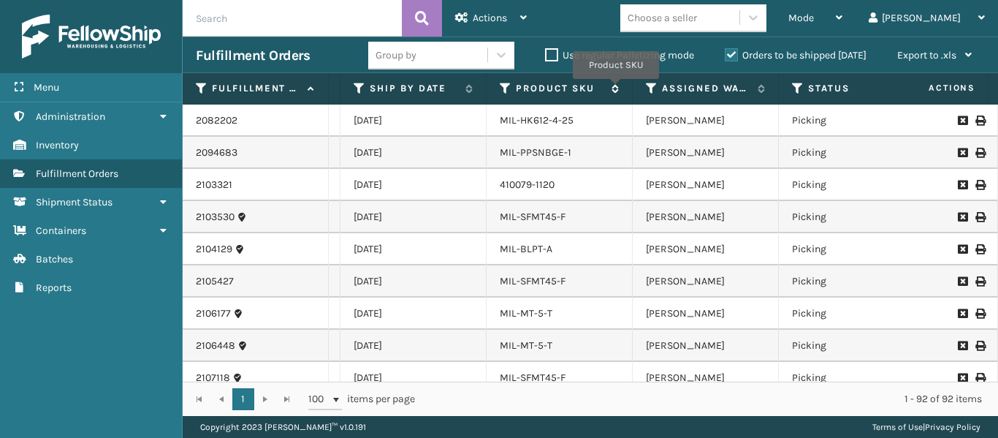
click at [614, 87] on icon at bounding box center [613, 88] width 12 height 9
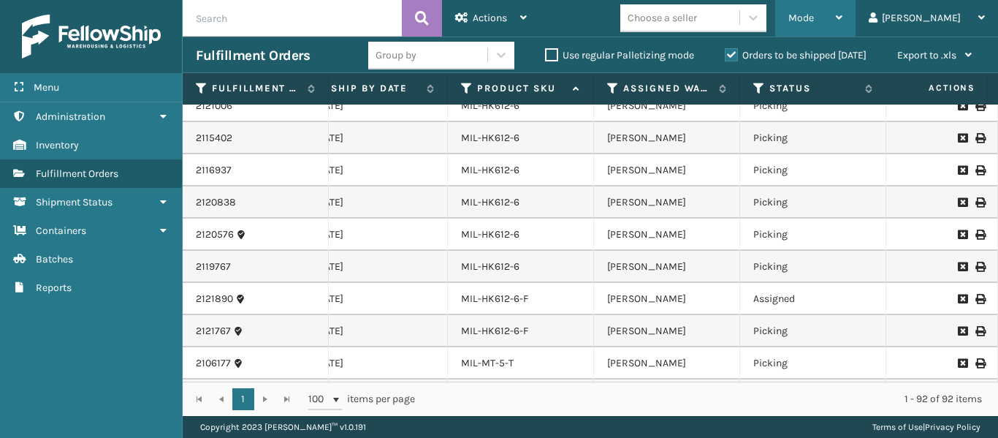
click at [843, 24] on div "Mode" at bounding box center [816, 18] width 54 height 37
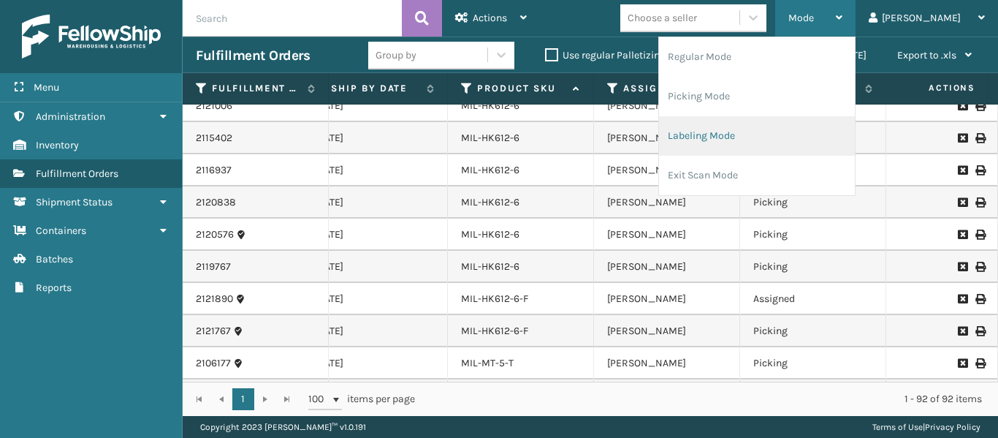
click at [814, 127] on li "Labeling Mode" at bounding box center [757, 135] width 196 height 39
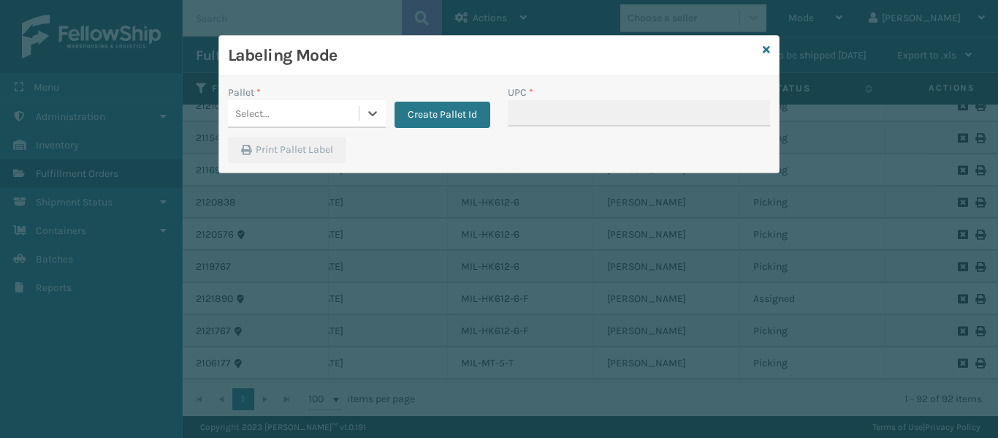
click at [333, 110] on div "Select..." at bounding box center [293, 114] width 131 height 24
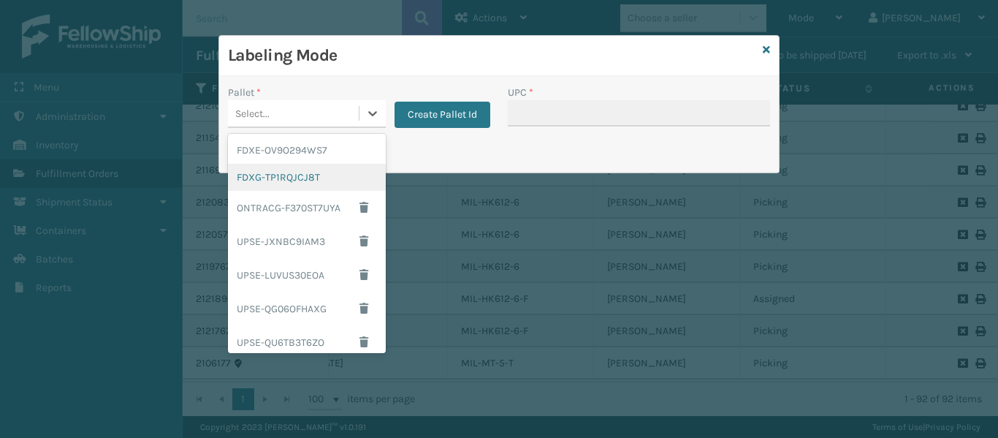
click at [324, 178] on div "FDXG-TP1RQJCJ8T" at bounding box center [307, 177] width 158 height 27
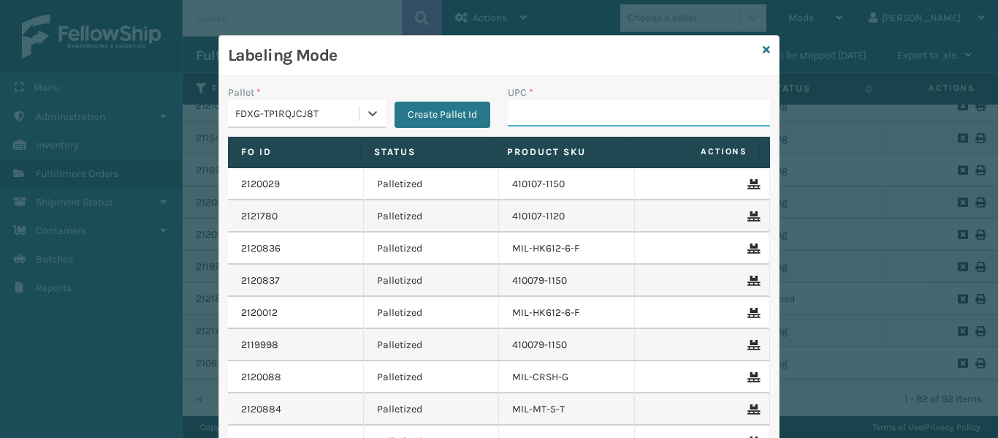
click at [595, 103] on input "UPC *" at bounding box center [639, 113] width 262 height 26
type input "8409851158"
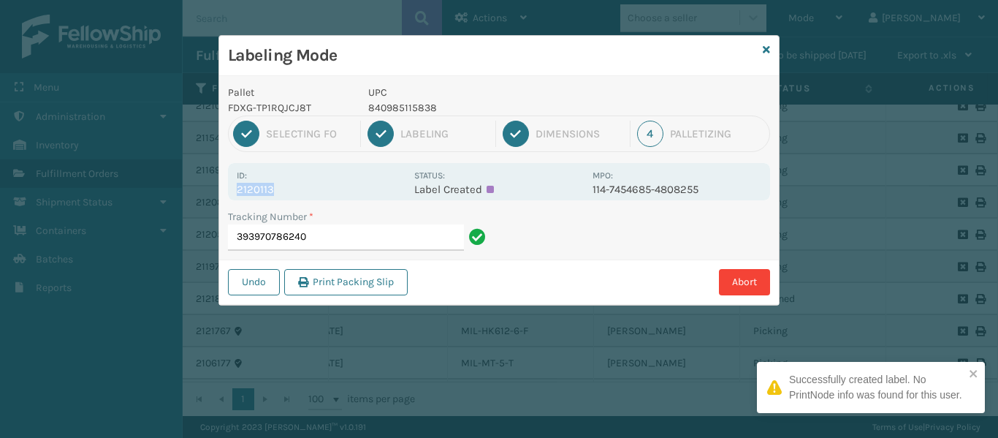
drag, startPoint x: 294, startPoint y: 189, endPoint x: 224, endPoint y: 190, distance: 70.2
click at [224, 190] on div "Pallet FDXG-TP1RQJCJ8T UPC 840985115838 1 Selecting FO 2 Labeling 3 Dimensions …" at bounding box center [499, 190] width 560 height 229
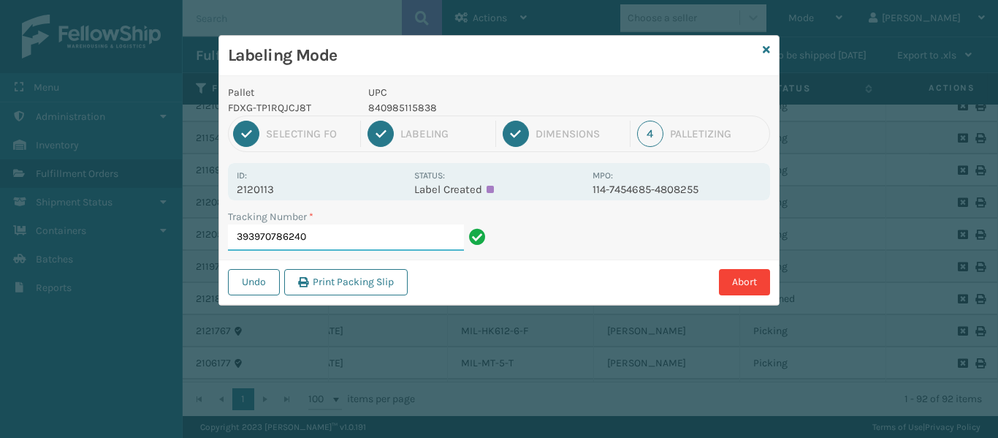
click at [335, 243] on input "393970786240" at bounding box center [346, 237] width 236 height 26
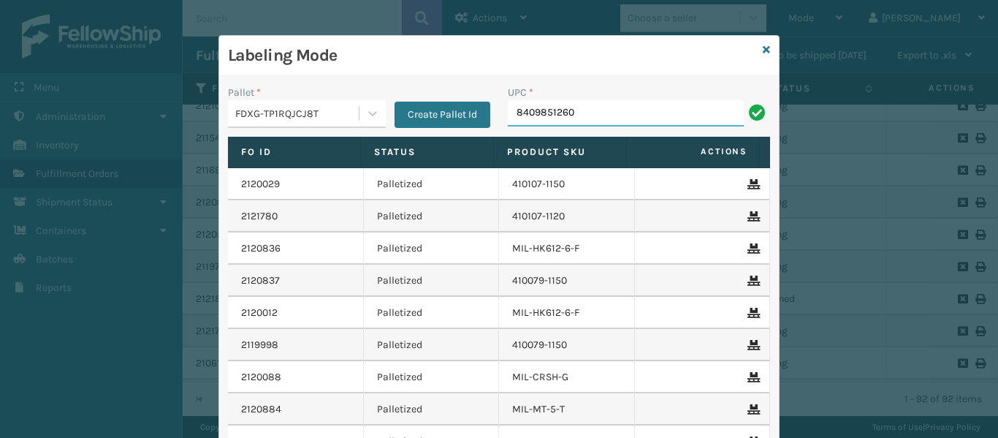
type input "84098512604"
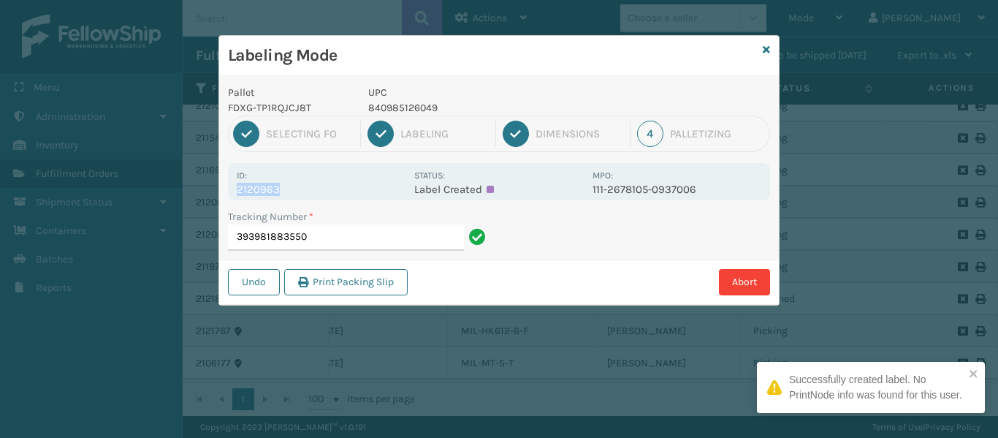
drag, startPoint x: 317, startPoint y: 186, endPoint x: 206, endPoint y: 183, distance: 111.1
click at [206, 183] on div "Labeling Mode Pallet FDXG-TP1RQJCJ8T UPC 840985126049 1 Selecting FO 2 Labeling…" at bounding box center [499, 219] width 998 height 438
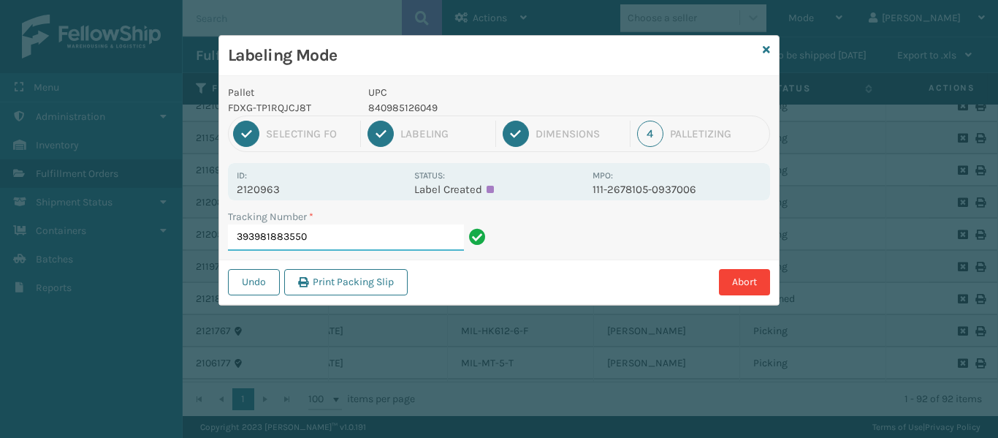
click at [327, 235] on input "393981883550" at bounding box center [346, 237] width 236 height 26
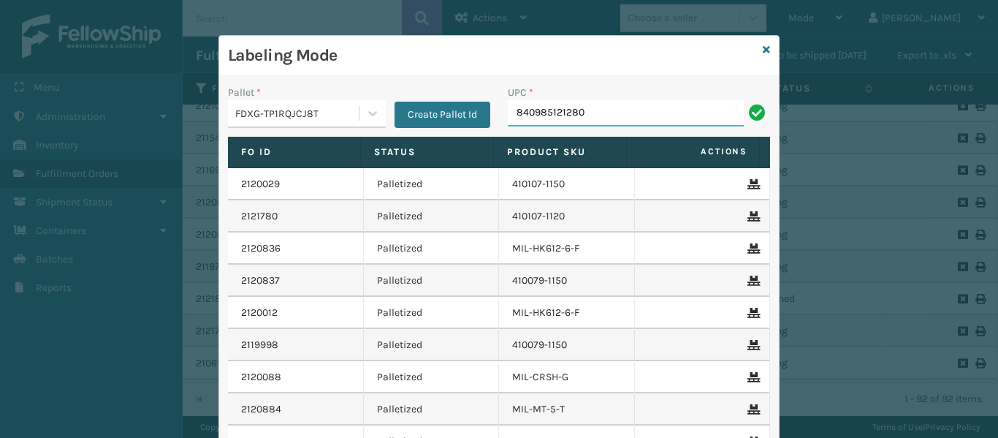
type input "840985121280"
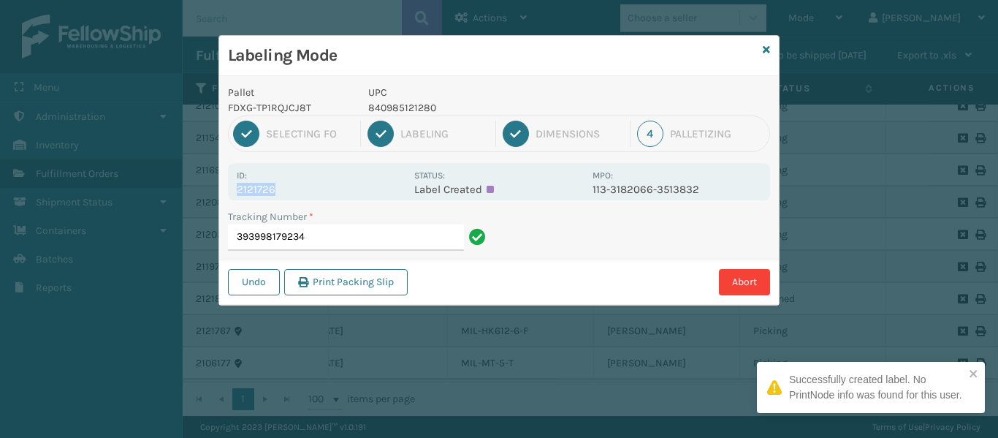
drag, startPoint x: 295, startPoint y: 189, endPoint x: 202, endPoint y: 184, distance: 93.0
click at [202, 184] on div "Labeling Mode Pallet FDXG-TP1RQJCJ8T UPC 840985121280 1 Selecting FO 2 Labeling…" at bounding box center [499, 219] width 998 height 438
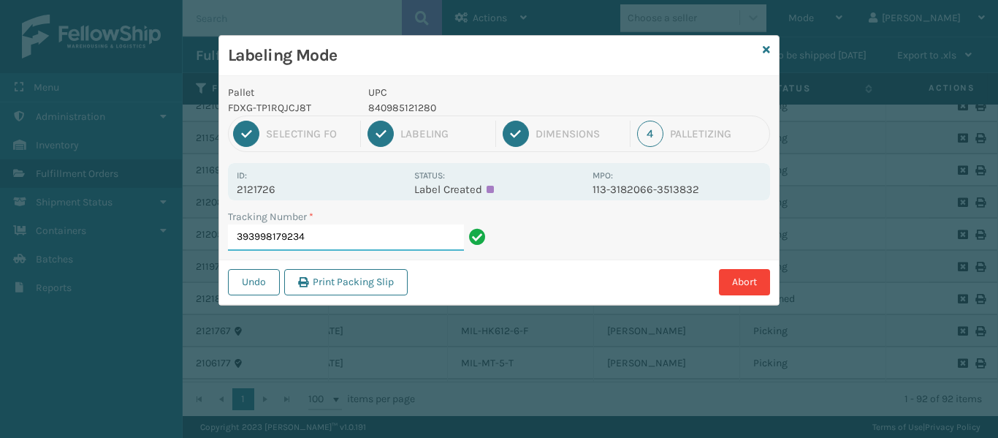
click at [326, 231] on input "393998179234" at bounding box center [346, 237] width 236 height 26
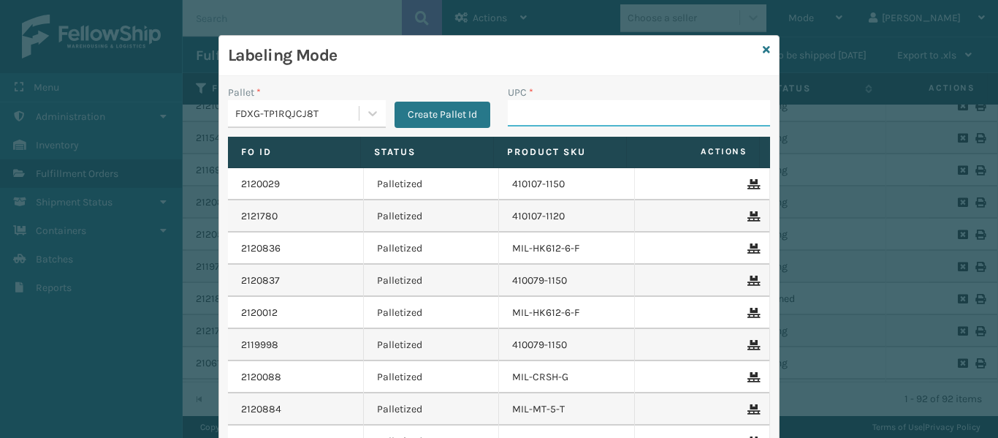
click at [591, 118] on input "UPC *" at bounding box center [639, 113] width 262 height 26
type input "840985124922"
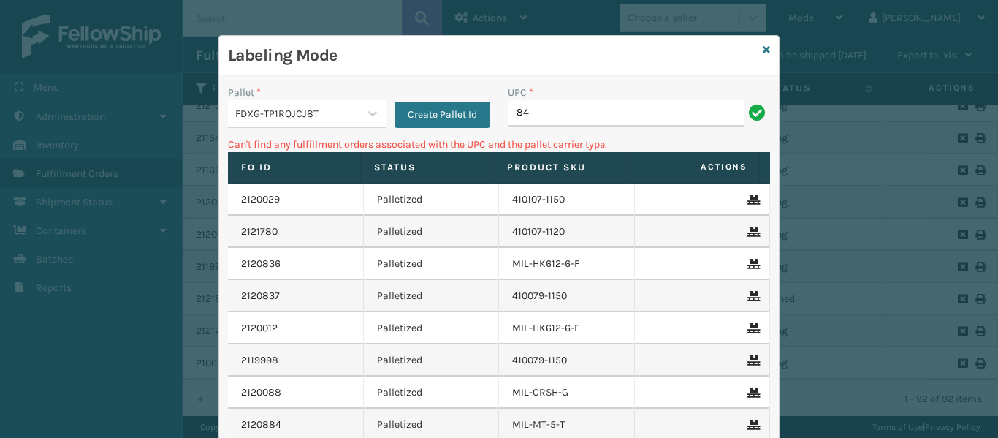
type input "8"
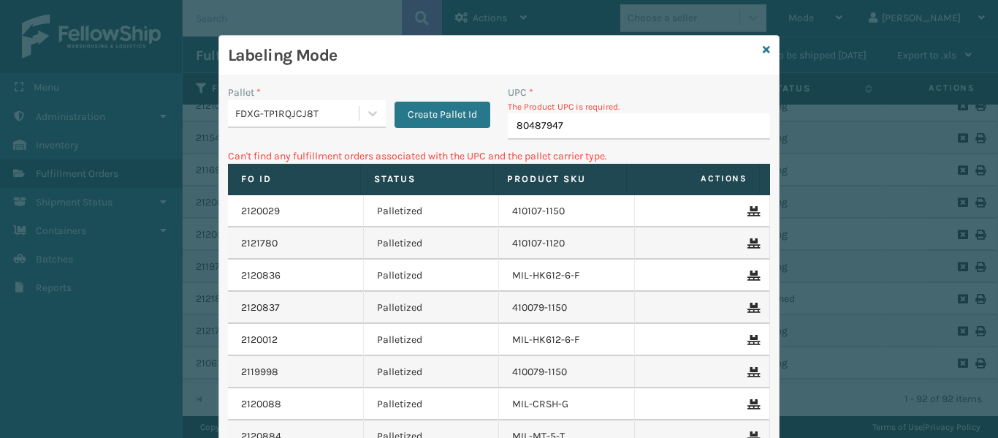
type input "804879477"
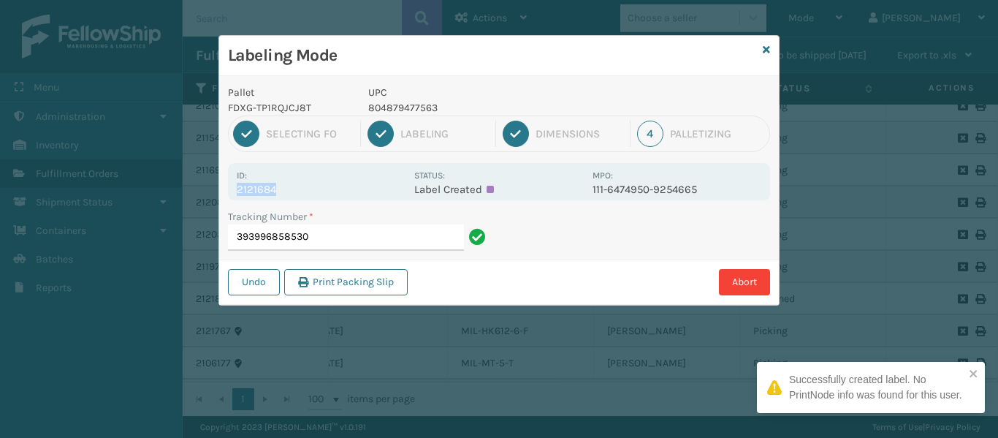
drag, startPoint x: 318, startPoint y: 191, endPoint x: 235, endPoint y: 183, distance: 83.1
click at [235, 183] on div "Id: 2121684 Status: Label Created MPO: 111-6474950-9254665" at bounding box center [499, 181] width 542 height 37
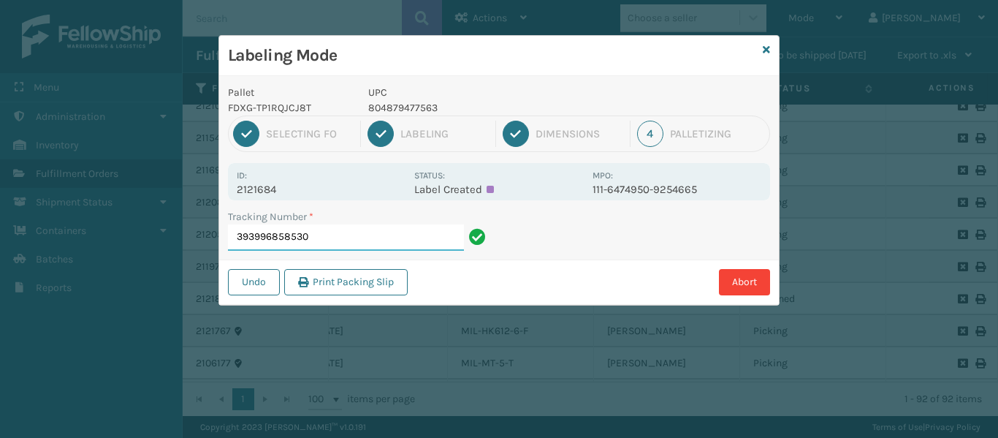
click at [315, 234] on input "393996858530" at bounding box center [346, 237] width 236 height 26
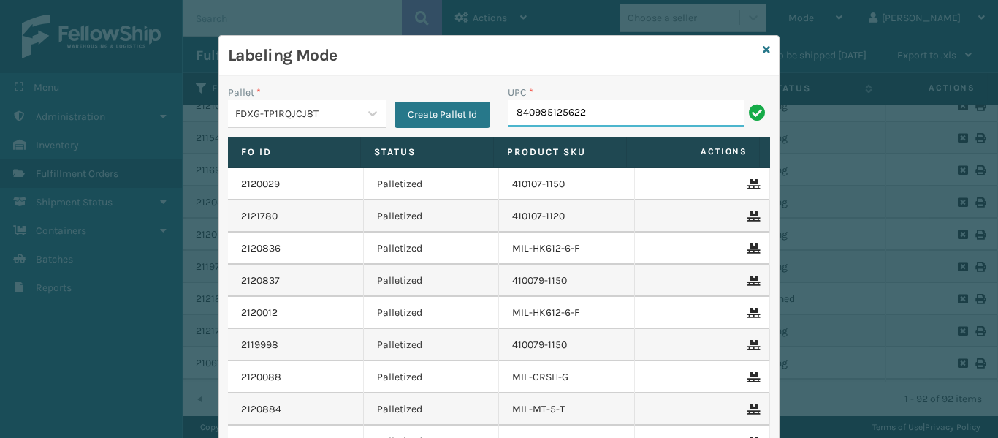
type input "840985125622"
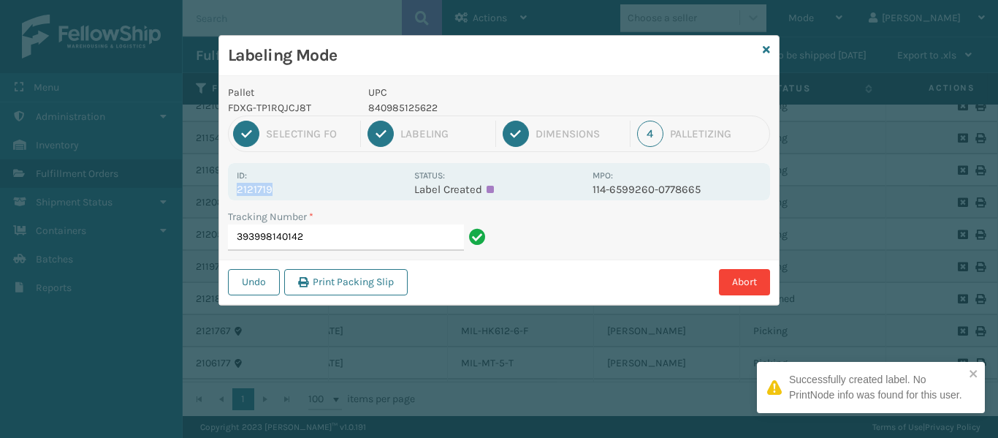
drag, startPoint x: 289, startPoint y: 191, endPoint x: 216, endPoint y: 188, distance: 73.9
click at [216, 188] on div "Labeling Mode Pallet FDXG-TP1RQJCJ8T UPC 840985125622 1 Selecting FO 2 Labeling…" at bounding box center [499, 219] width 998 height 438
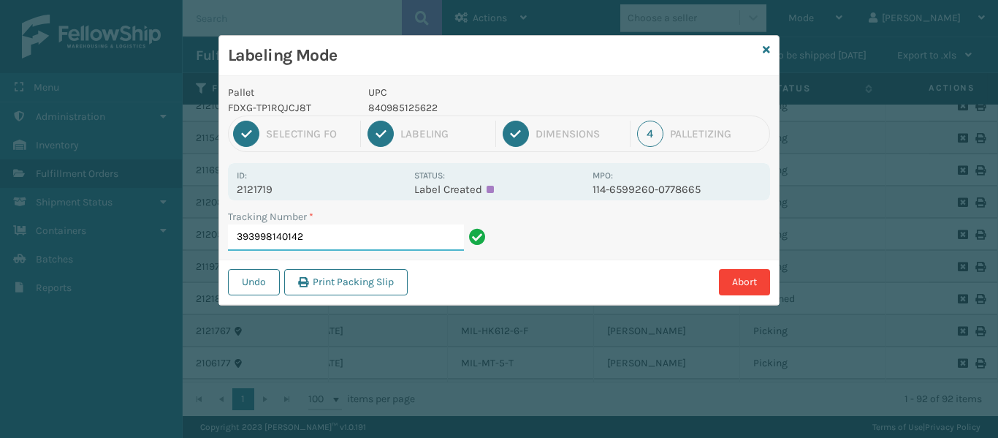
click at [332, 232] on input "393998140142" at bounding box center [346, 237] width 236 height 26
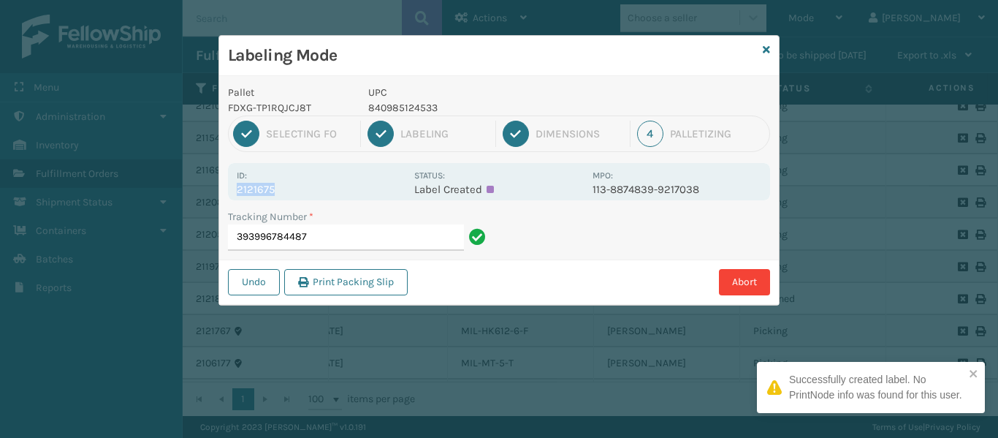
drag, startPoint x: 302, startPoint y: 189, endPoint x: 238, endPoint y: 191, distance: 63.6
click at [238, 191] on p "2121675" at bounding box center [321, 189] width 169 height 13
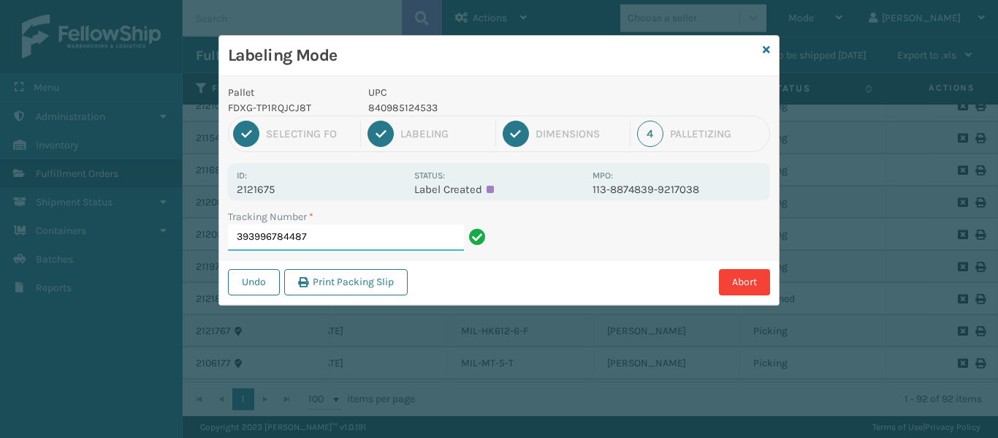
click at [321, 232] on input "393996784487" at bounding box center [346, 237] width 236 height 26
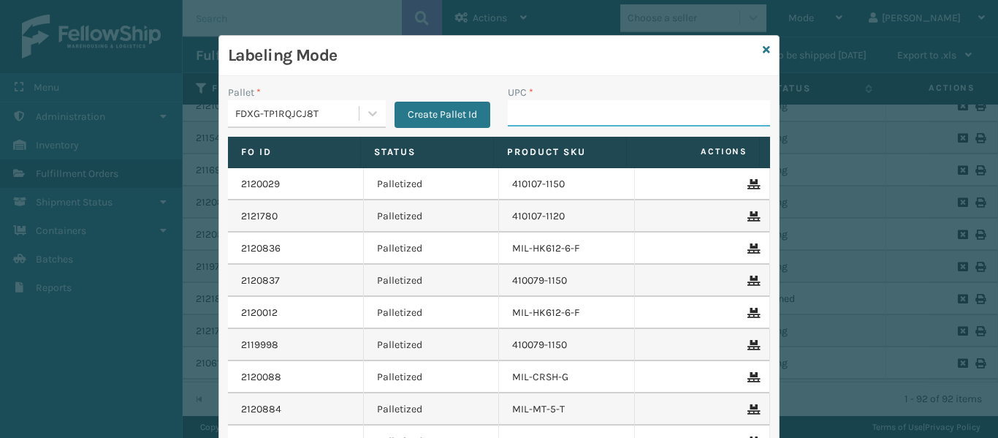
click at [625, 110] on input "UPC *" at bounding box center [639, 113] width 262 height 26
type input "849986014003"
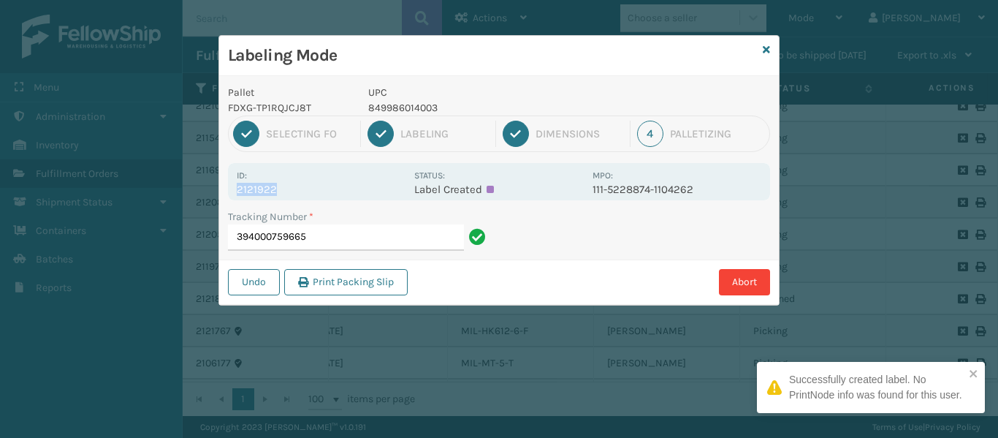
drag, startPoint x: 300, startPoint y: 195, endPoint x: 219, endPoint y: 192, distance: 80.4
click at [221, 192] on div "Pallet FDXG-TP1RQJCJ8T UPC 849986014003 1 Selecting FO 2 Labeling 3 Dimensions …" at bounding box center [499, 190] width 560 height 229
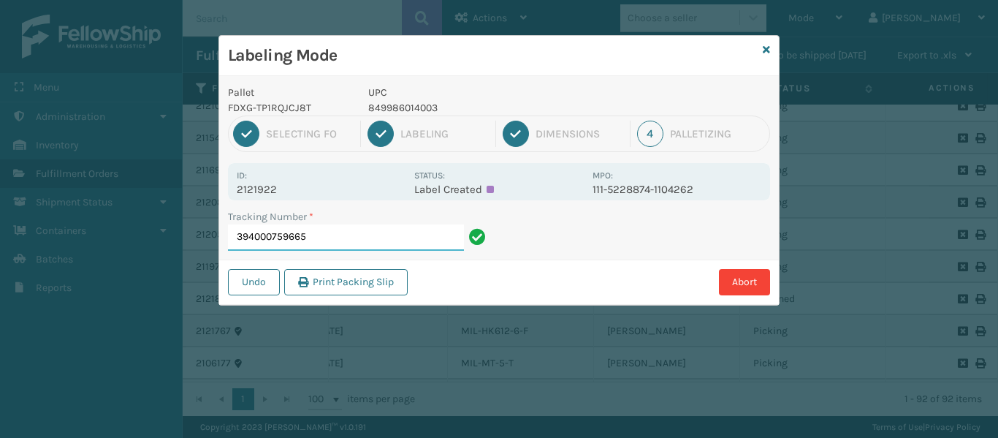
click at [349, 236] on input "394000759665" at bounding box center [346, 237] width 236 height 26
